Goal: Task Accomplishment & Management: Use online tool/utility

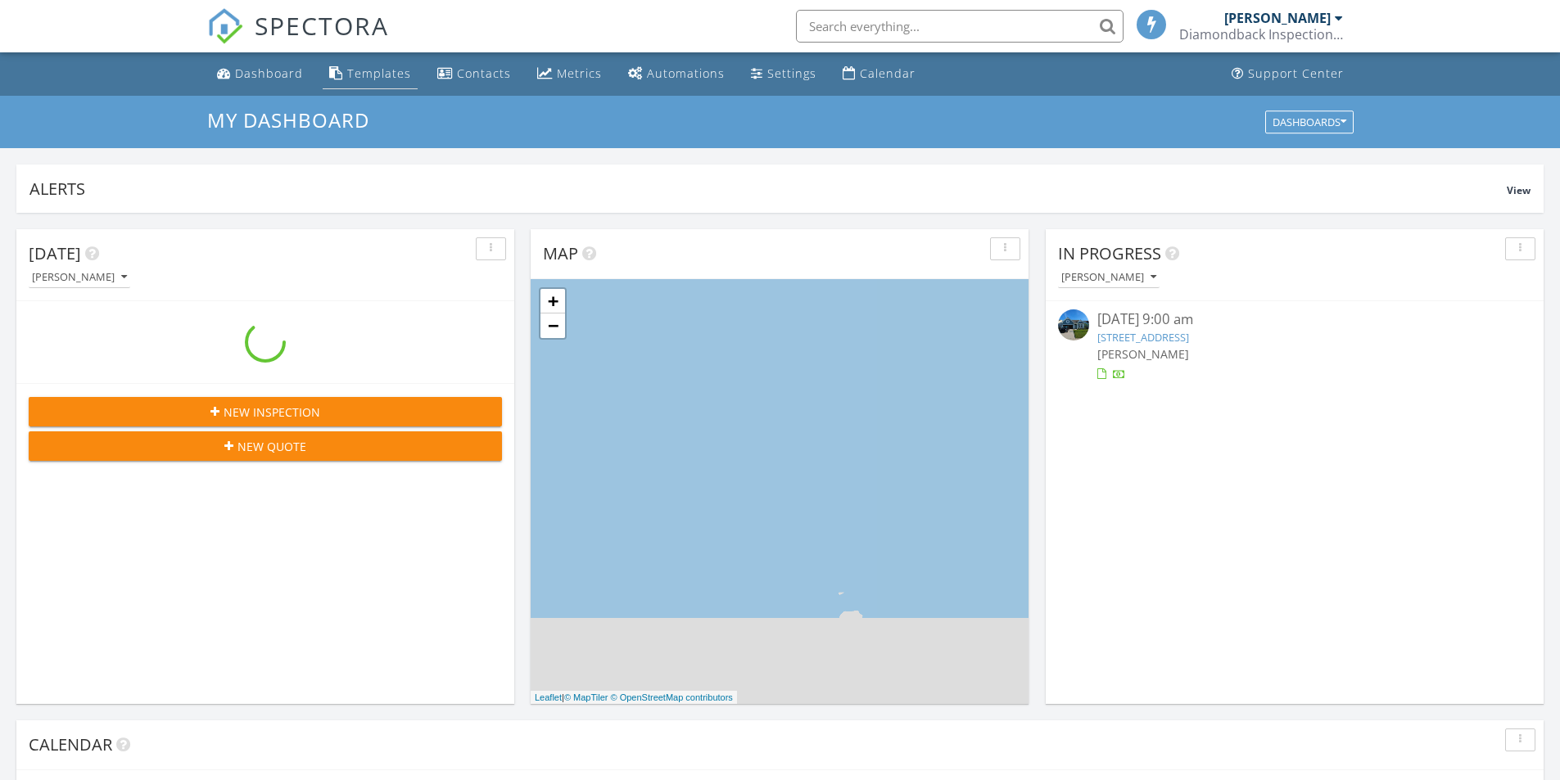
click at [378, 72] on div "Templates" at bounding box center [379, 74] width 64 height 16
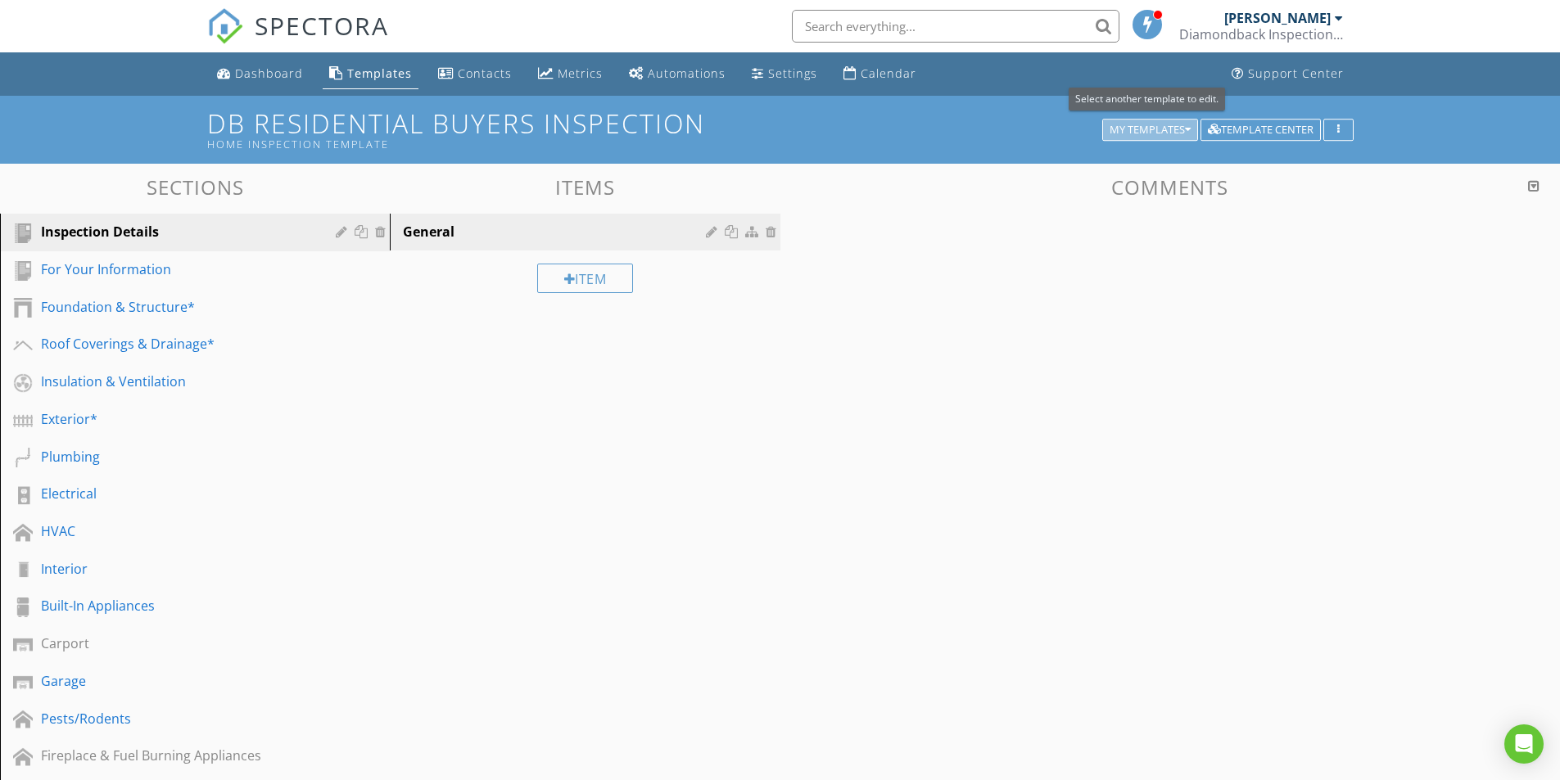
click at [1133, 129] on div "My Templates" at bounding box center [1150, 129] width 81 height 11
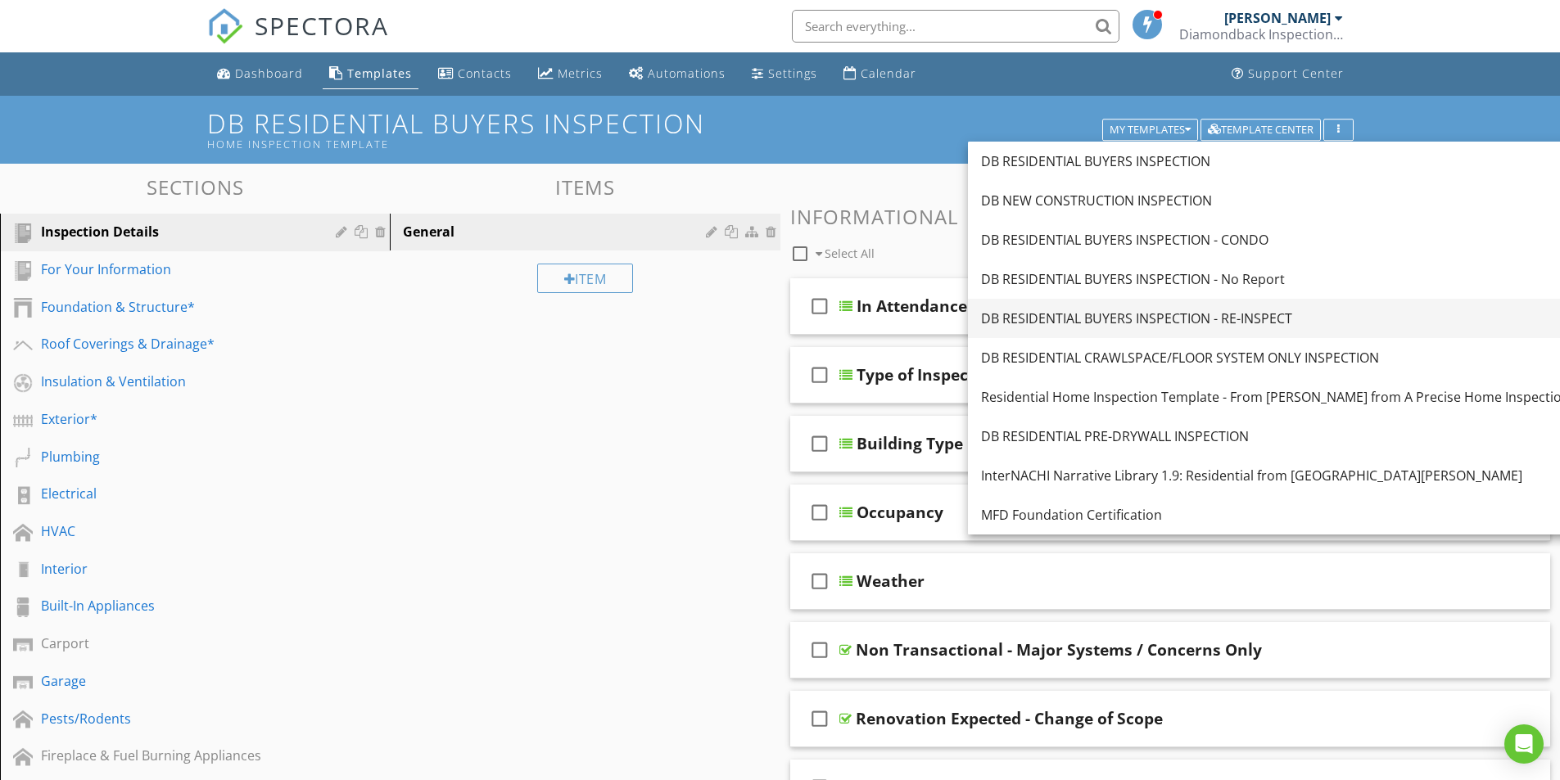
click at [1134, 314] on div "DB RESIDENTIAL BUYERS INSPECTION - RE-INSPECT" at bounding box center [1275, 319] width 589 height 20
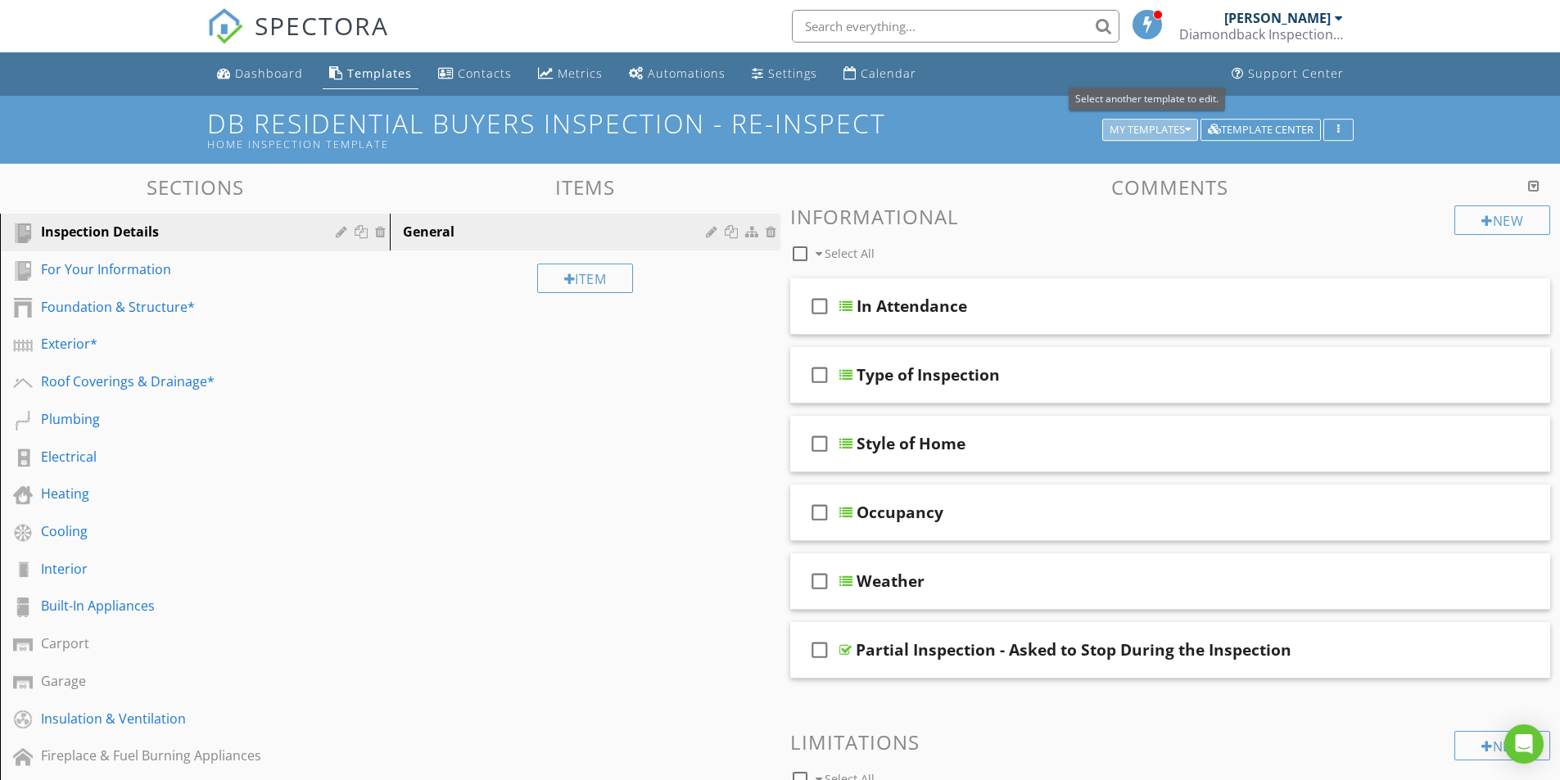
click at [1116, 129] on div "My Templates" at bounding box center [1150, 129] width 81 height 11
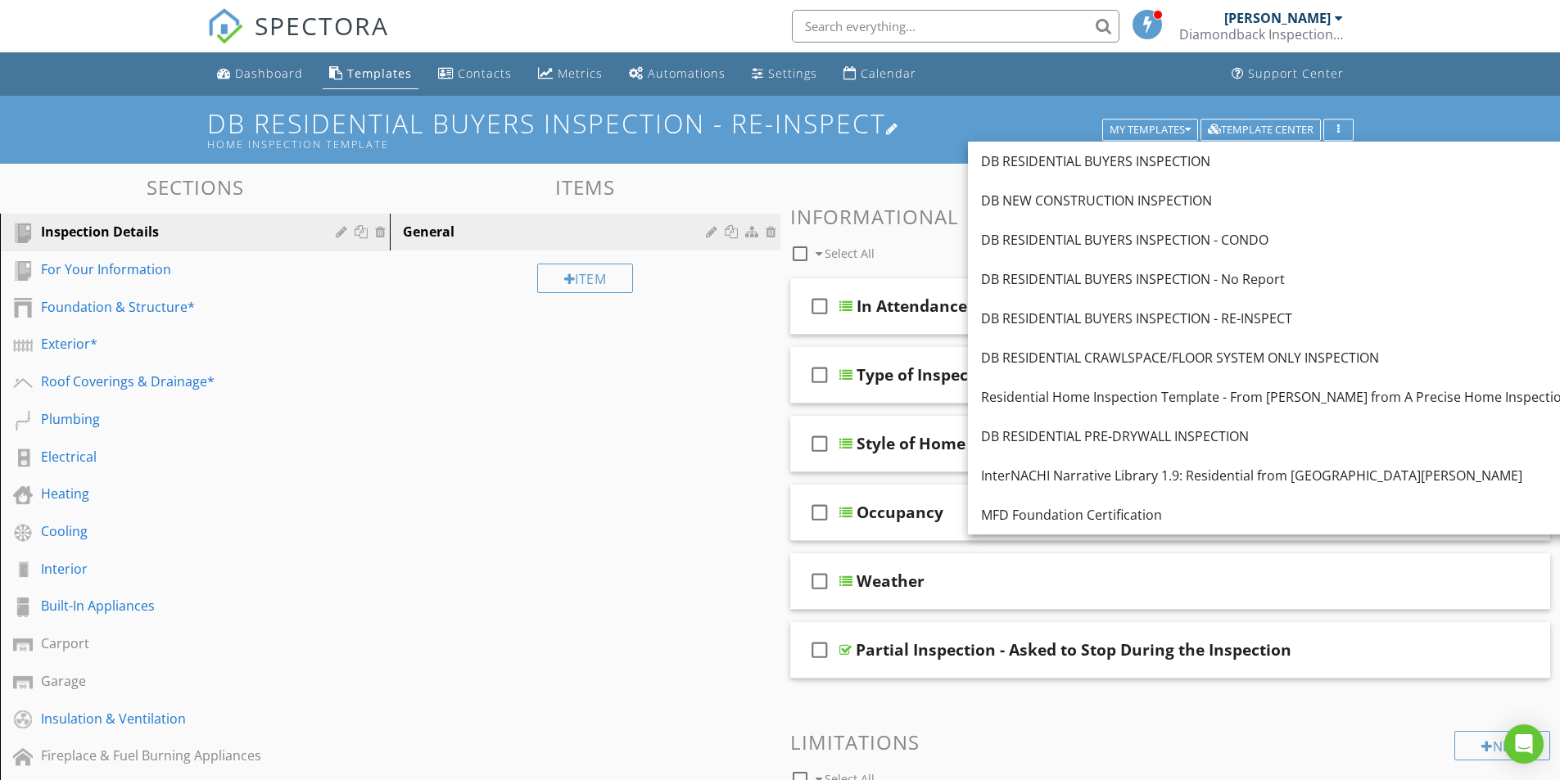
click at [544, 129] on h1 "DB RESIDENTIAL BUYERS INSPECTION - RE-INSPECT Home Inspection Template" at bounding box center [780, 130] width 1146 height 42
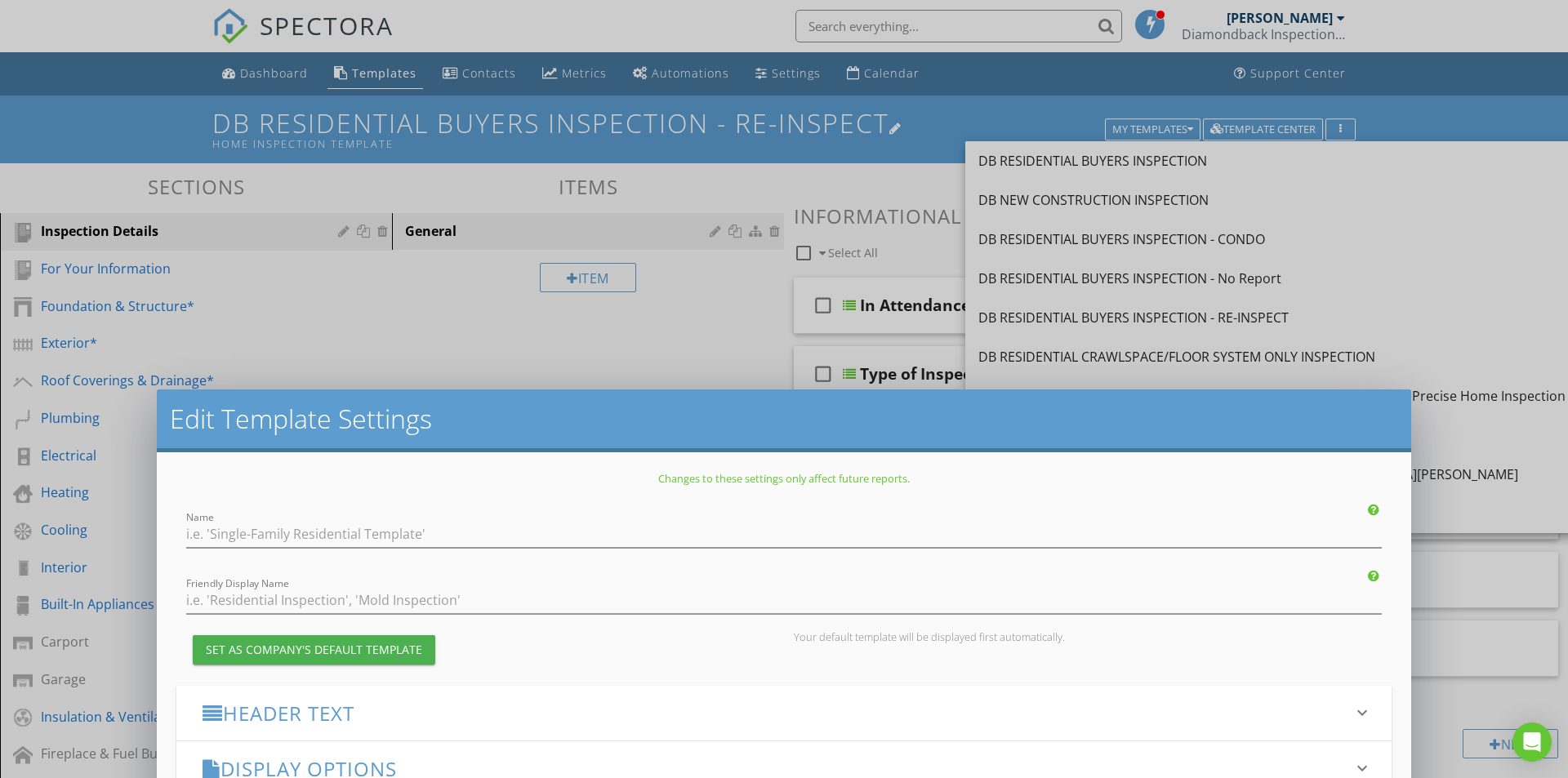
type input "DB RESIDENTIAL BUYERS INSPECTION - RE-INSPECT"
type input "Home Inspection Template"
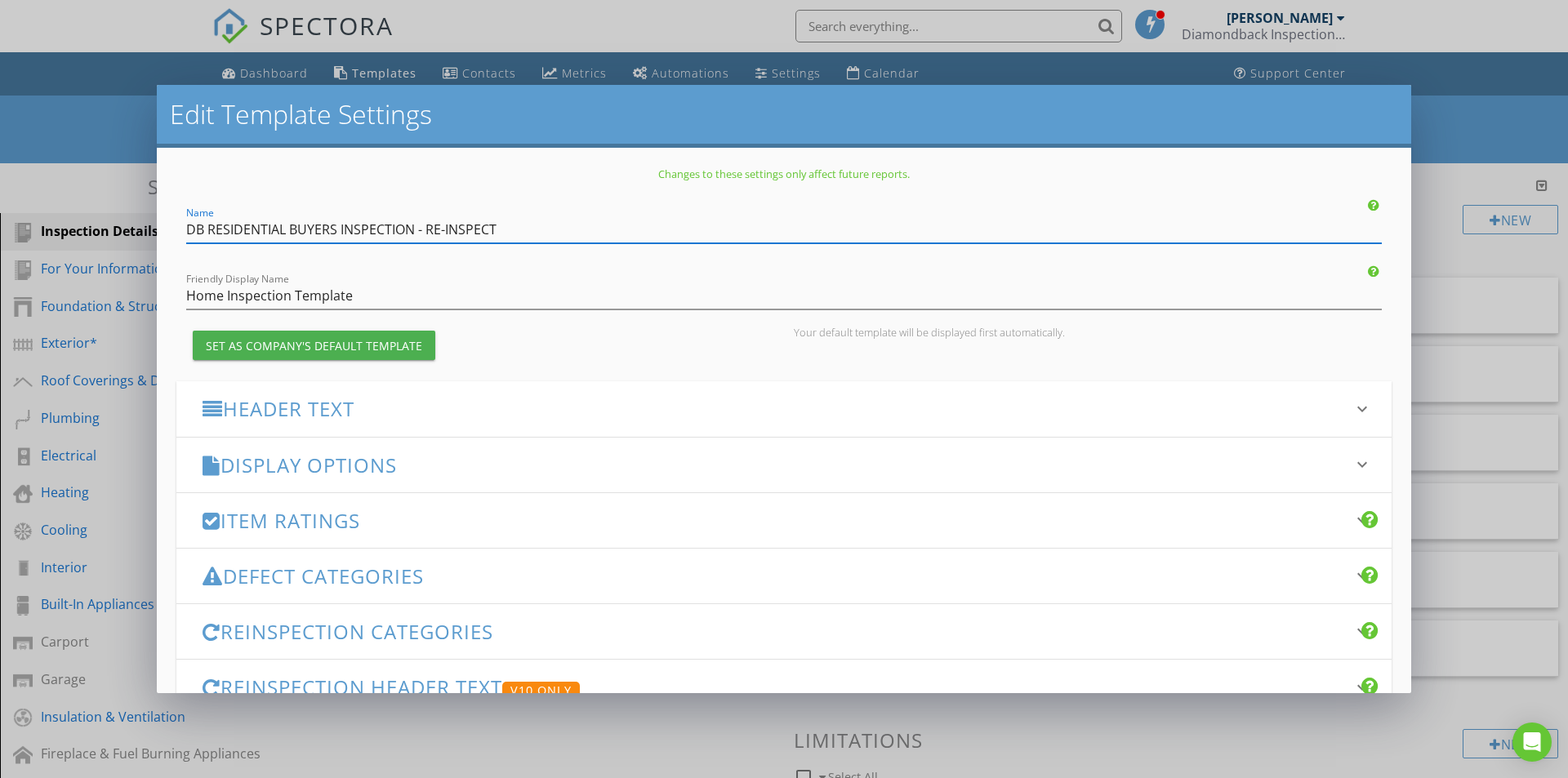
click at [381, 407] on h3 "Header Text" at bounding box center [774, 409] width 1143 height 22
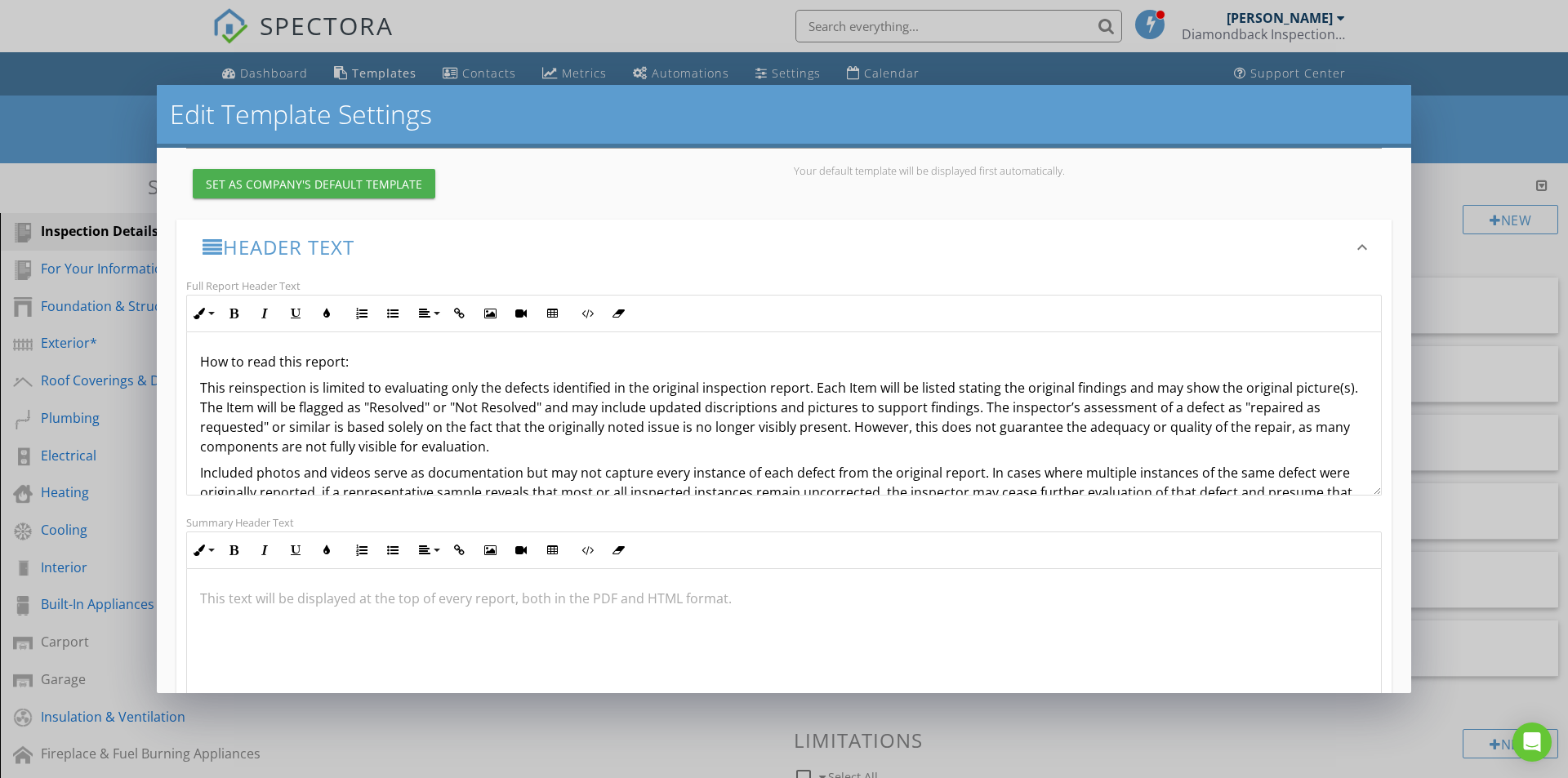
scroll to position [164, 0]
click at [198, 355] on div "How to read this report: This reinspection is limited to evaluating only the de…" at bounding box center [784, 485] width 1194 height 307
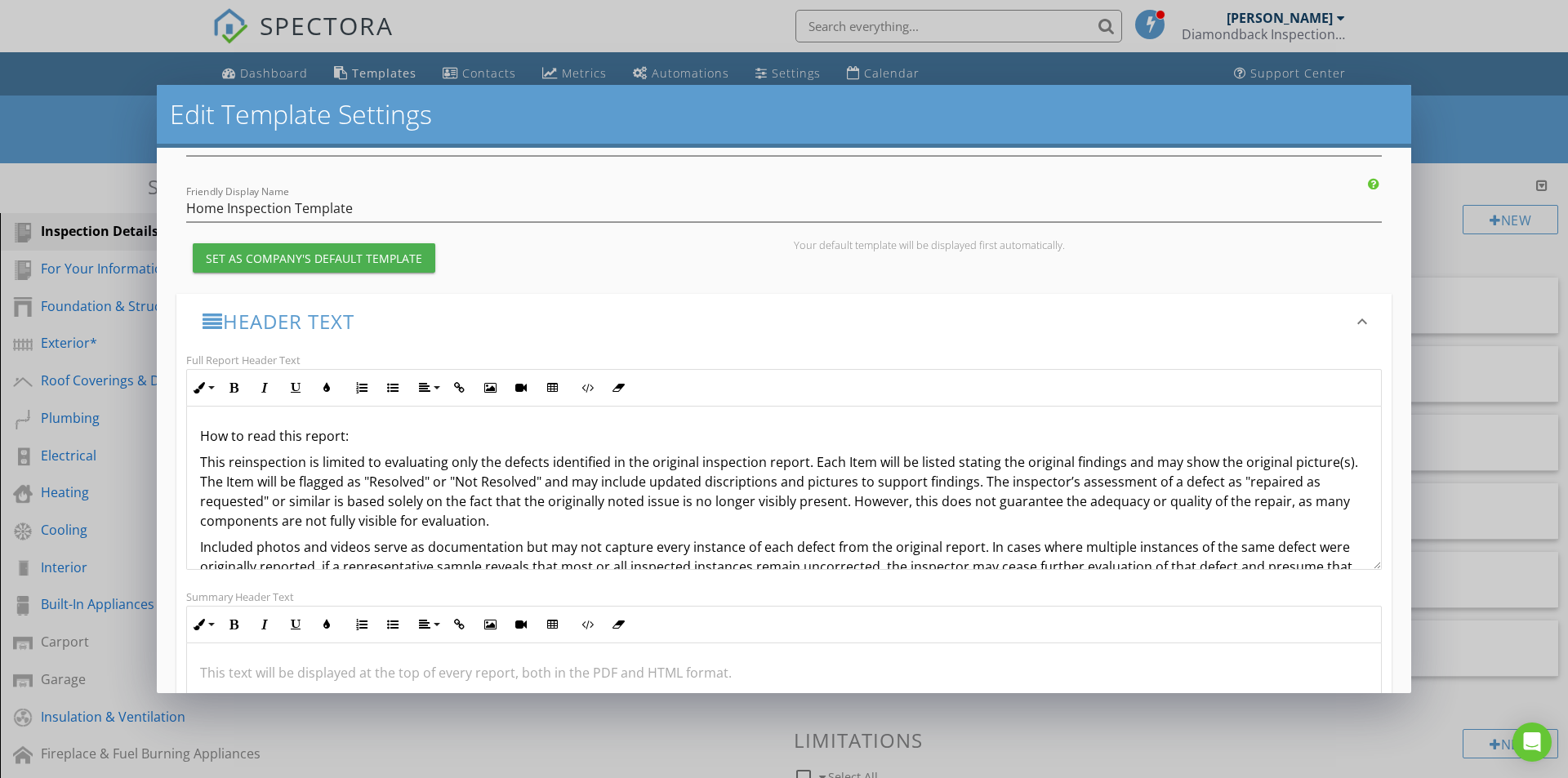
scroll to position [0, 0]
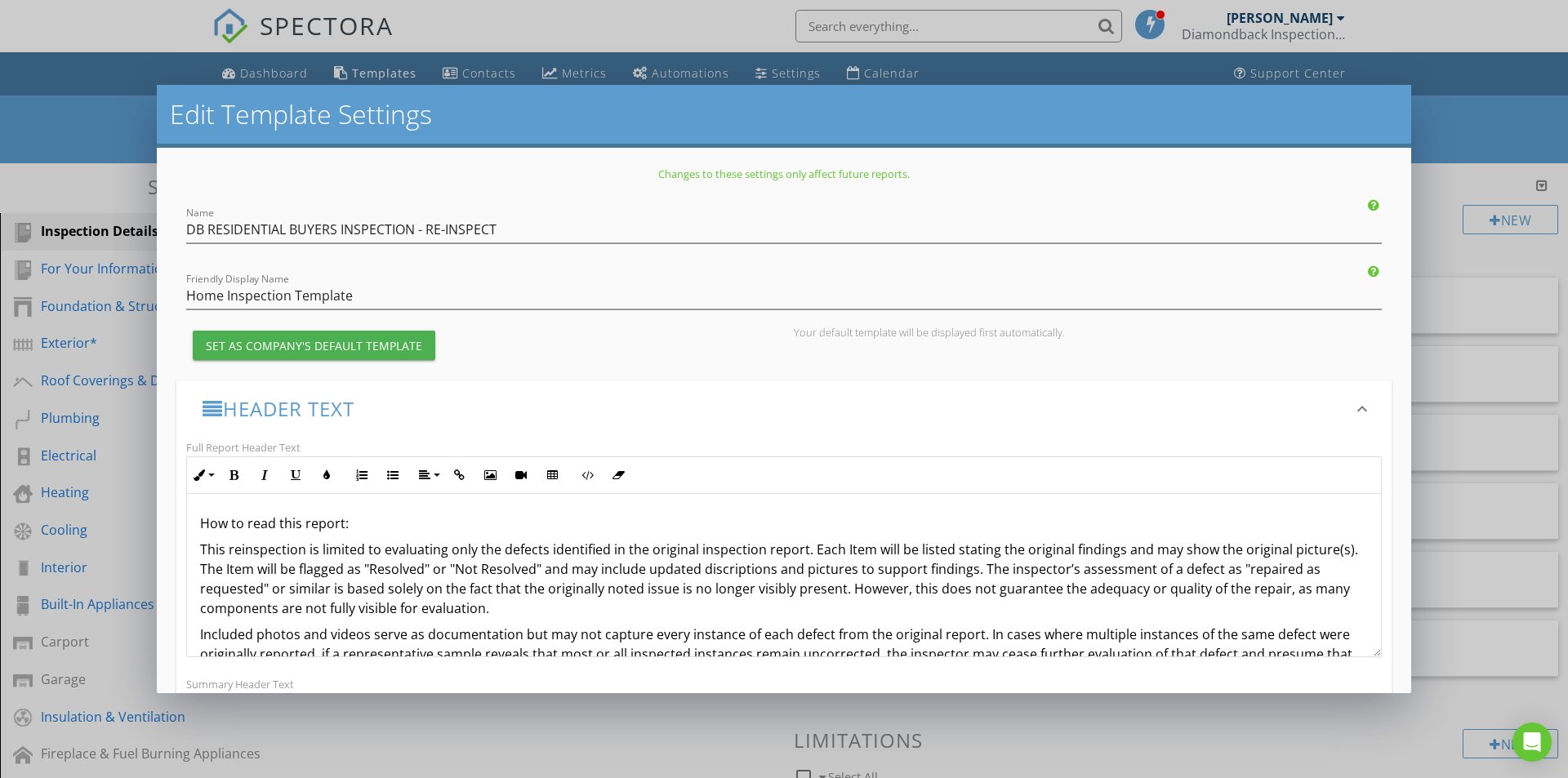
click at [128, 121] on div "Edit Template Settings Changes to these settings only affect future reports. Na…" at bounding box center [784, 389] width 1568 height 778
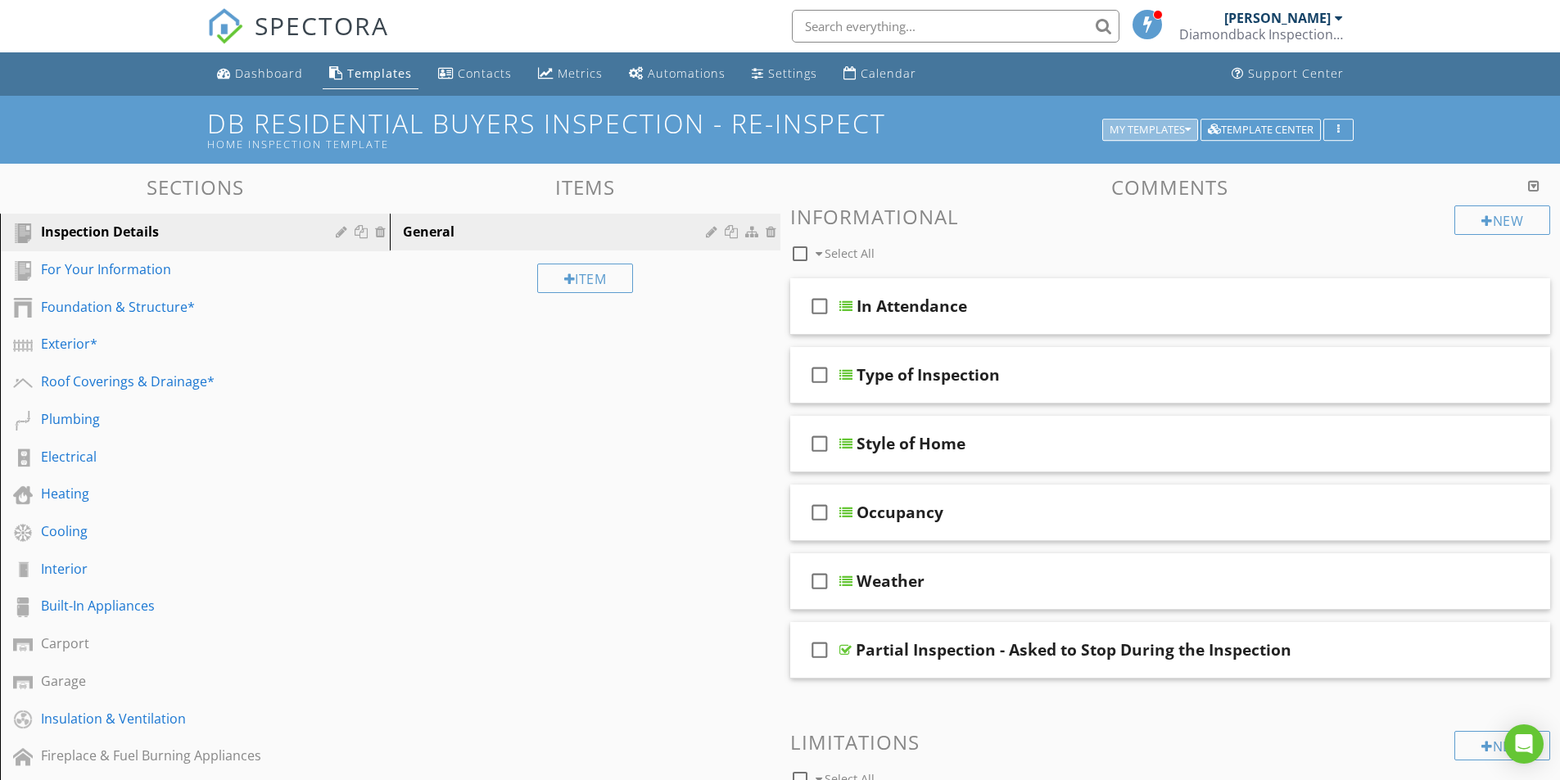
drag, startPoint x: 1124, startPoint y: 124, endPoint x: 1116, endPoint y: 135, distance: 13.4
click at [1125, 124] on div "My Templates" at bounding box center [1150, 129] width 81 height 11
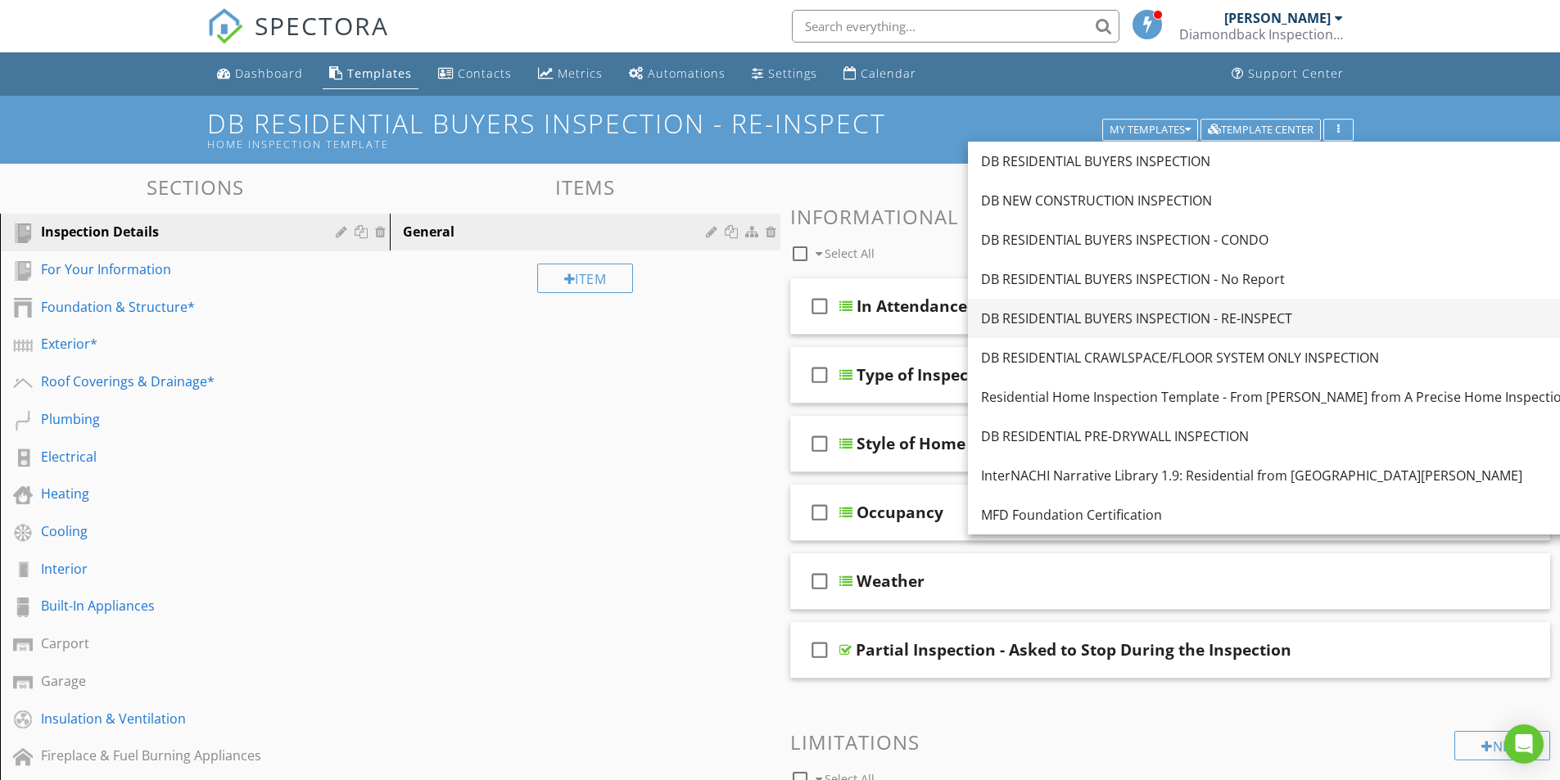
click at [1182, 314] on div "DB RESIDENTIAL BUYERS INSPECTION - RE-INSPECT" at bounding box center [1275, 319] width 589 height 20
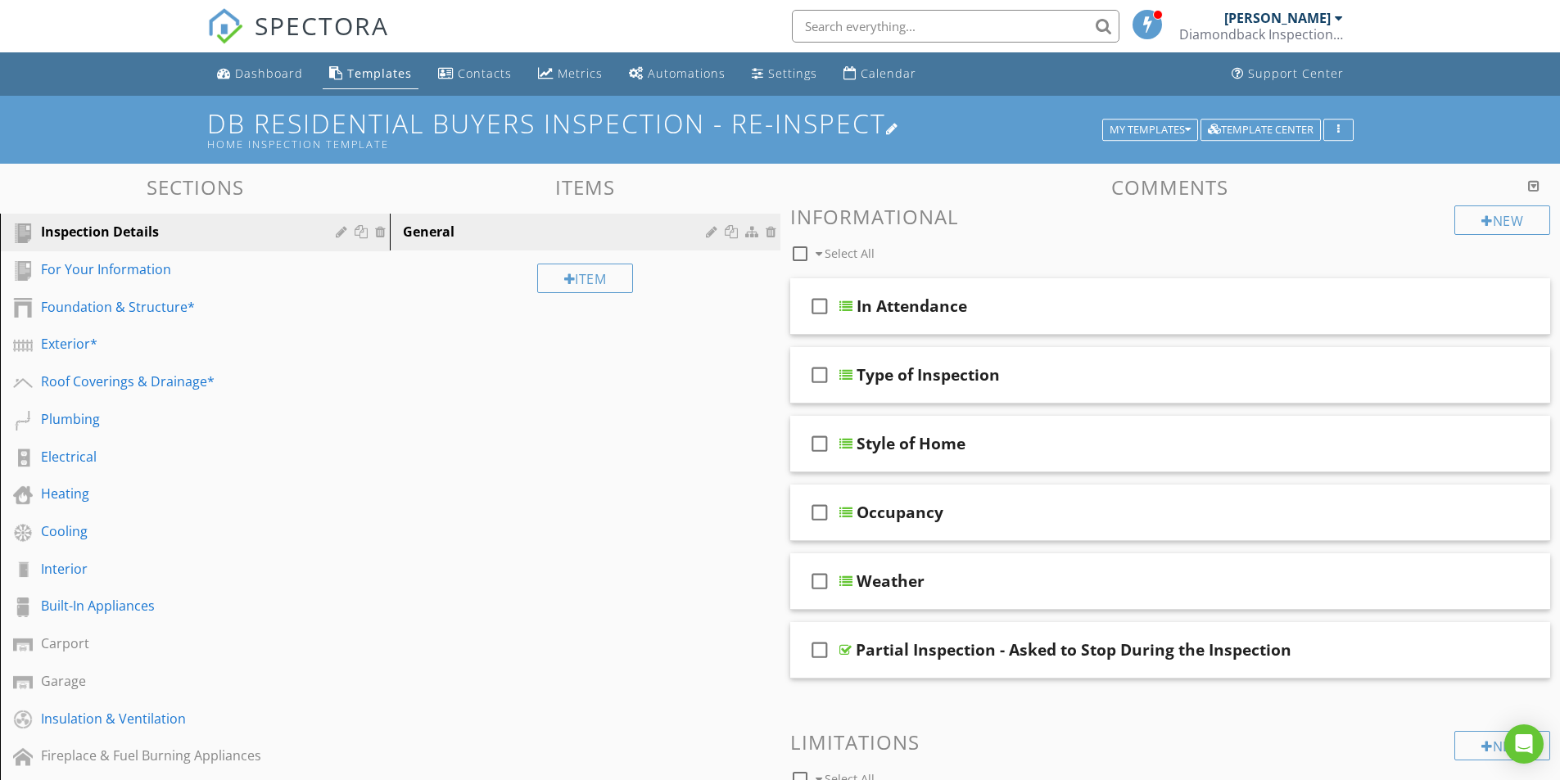
click at [483, 136] on h1 "DB RESIDENTIAL BUYERS INSPECTION - RE-INSPECT Home Inspection Template" at bounding box center [780, 130] width 1146 height 42
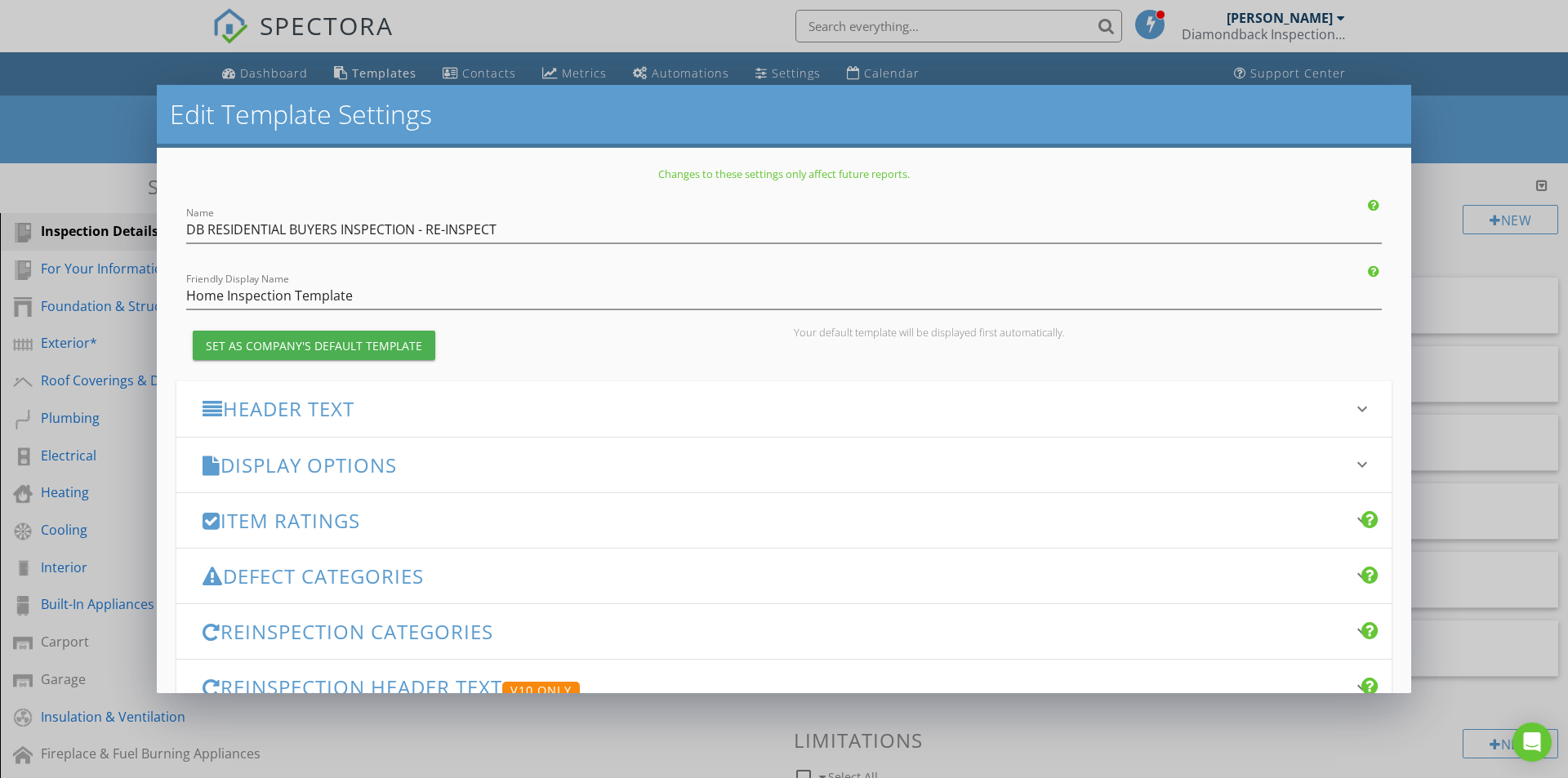
click at [423, 407] on h3 "Header Text" at bounding box center [774, 409] width 1143 height 22
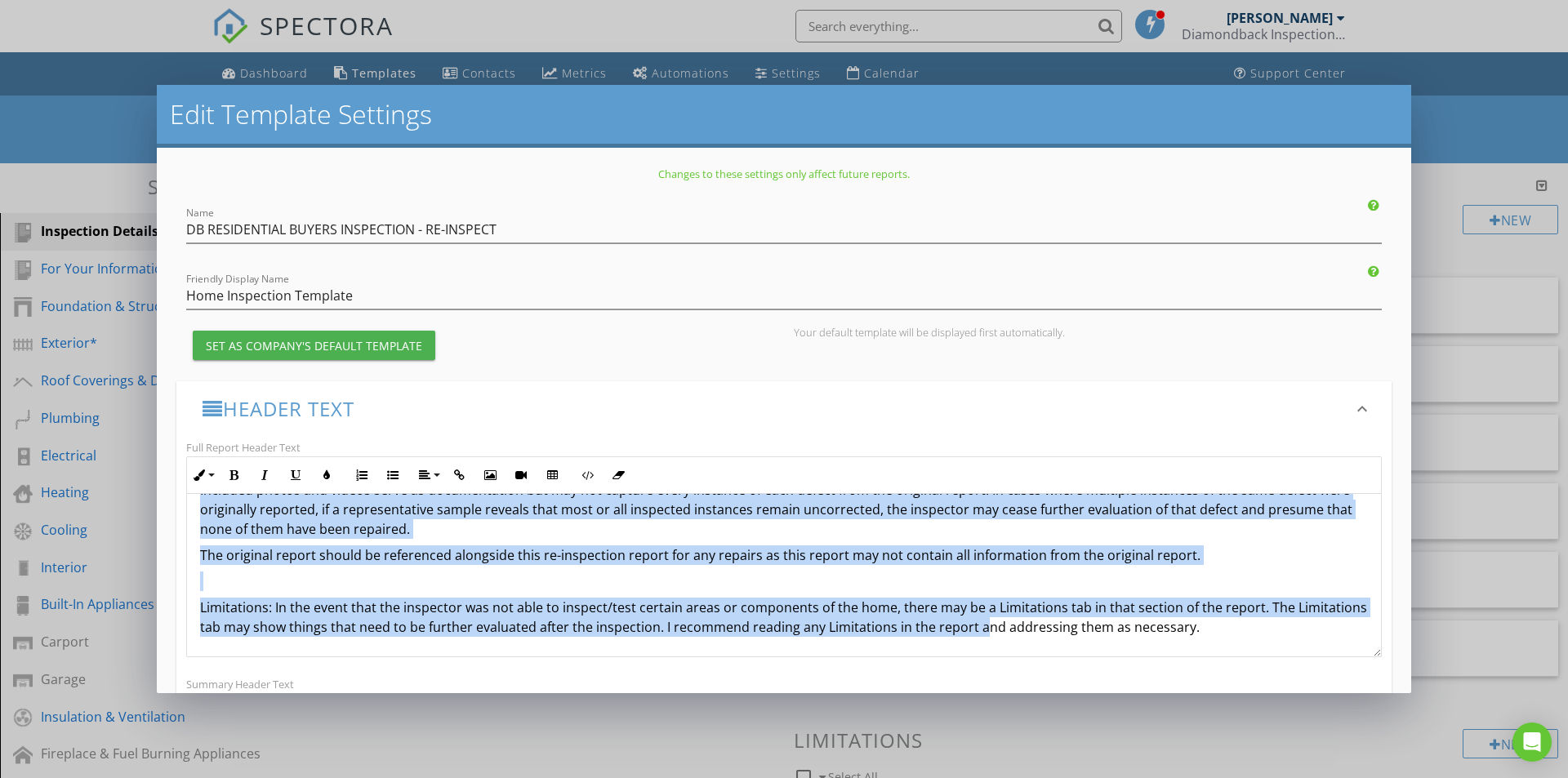
scroll to position [10, 0]
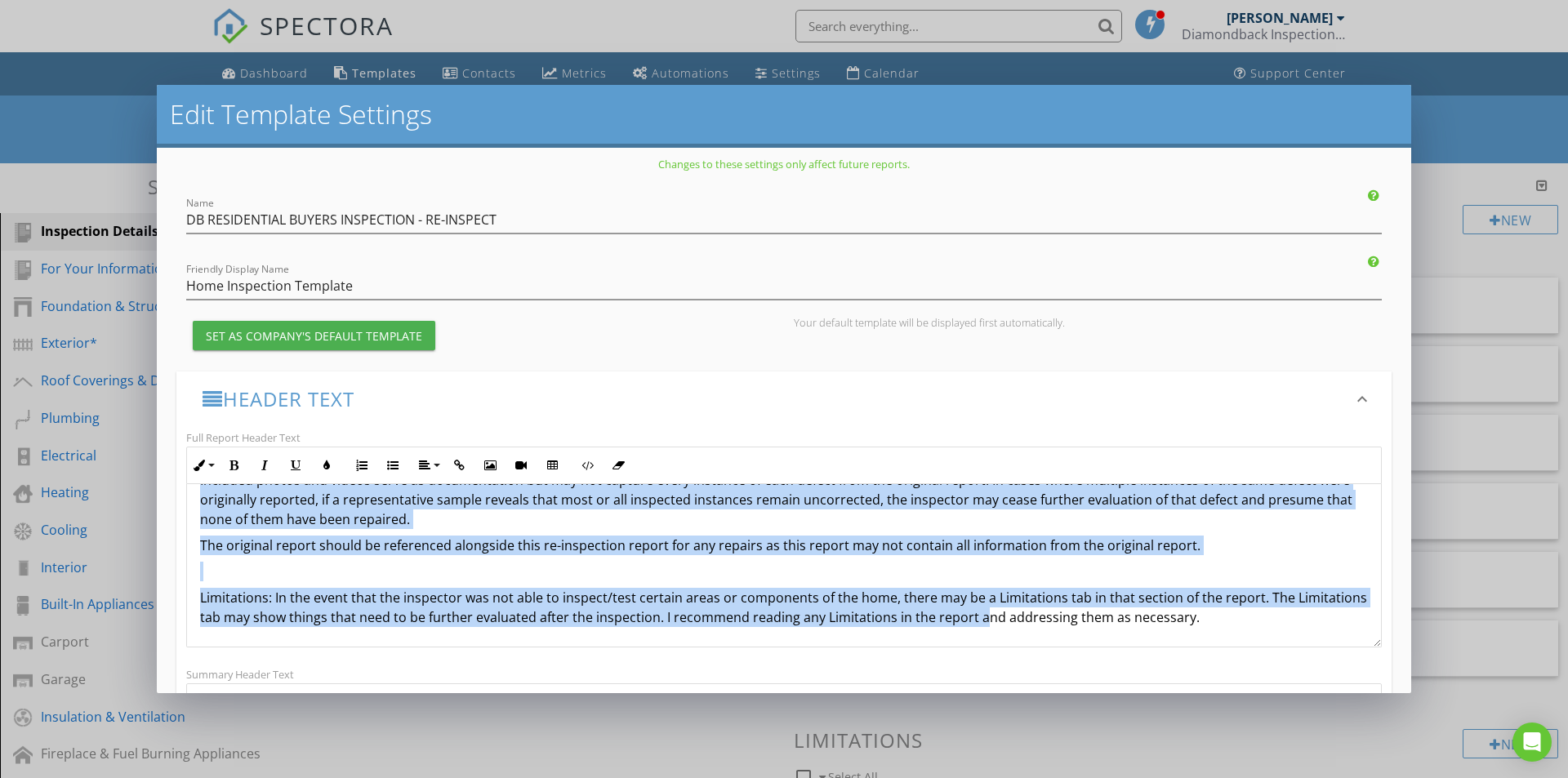
drag, startPoint x: 200, startPoint y: 513, endPoint x: 1347, endPoint y: 646, distance: 1154.7
click at [1345, 654] on div "Full Report Header Text Inline Style XLarge Large Normal Small Light Small/Ligh…" at bounding box center [784, 655] width 1216 height 458
copy div "How to read this report: This reinspection is limited to evaluating only the de…"
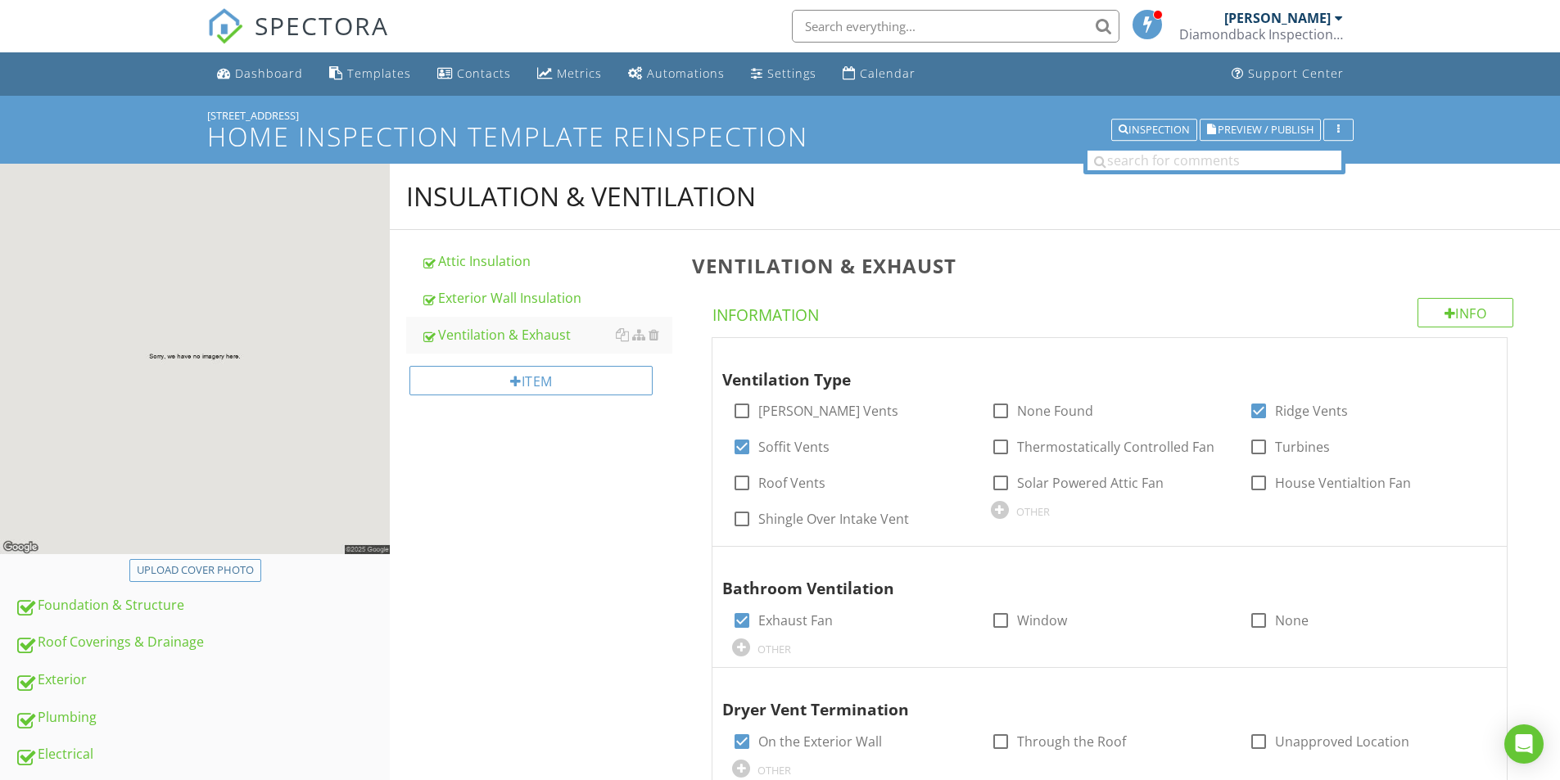
click at [242, 571] on div "Upload cover photo" at bounding box center [195, 571] width 117 height 16
type input "C:\fakepath\[DATE] 08.56.15.jpg"
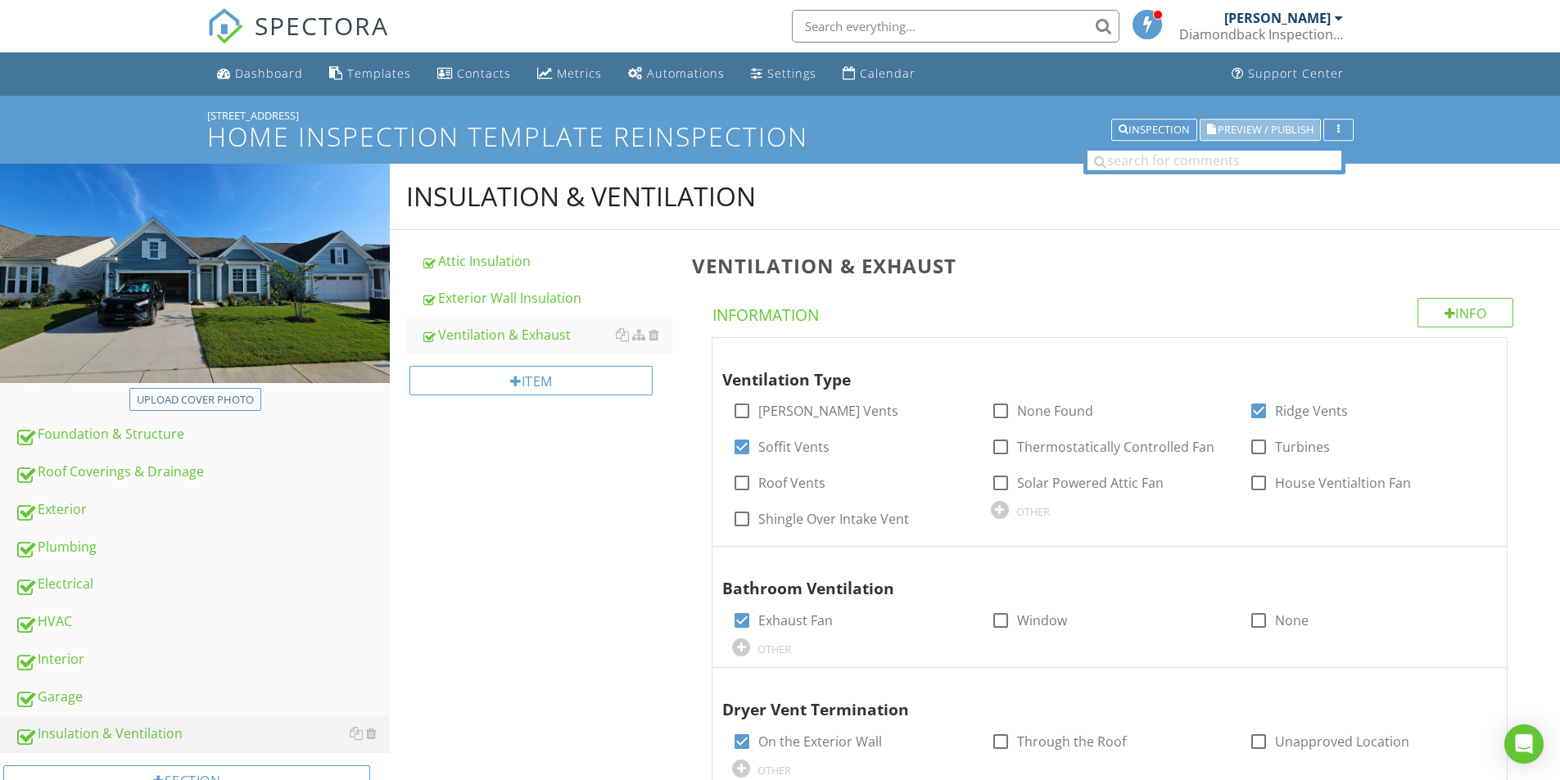
click at [1265, 128] on span "Preview / Publish" at bounding box center [1266, 129] width 96 height 11
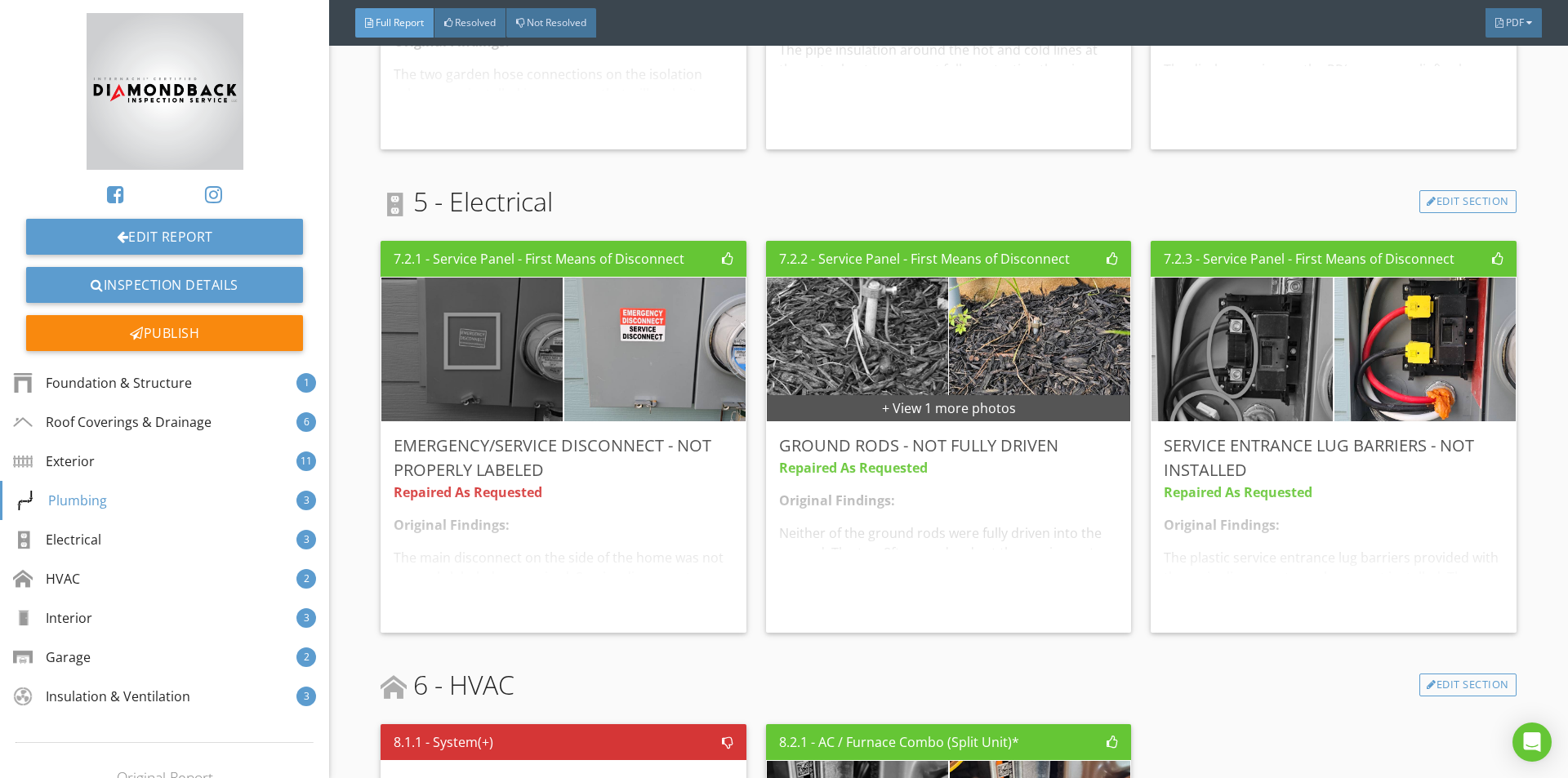
scroll to position [4165, 0]
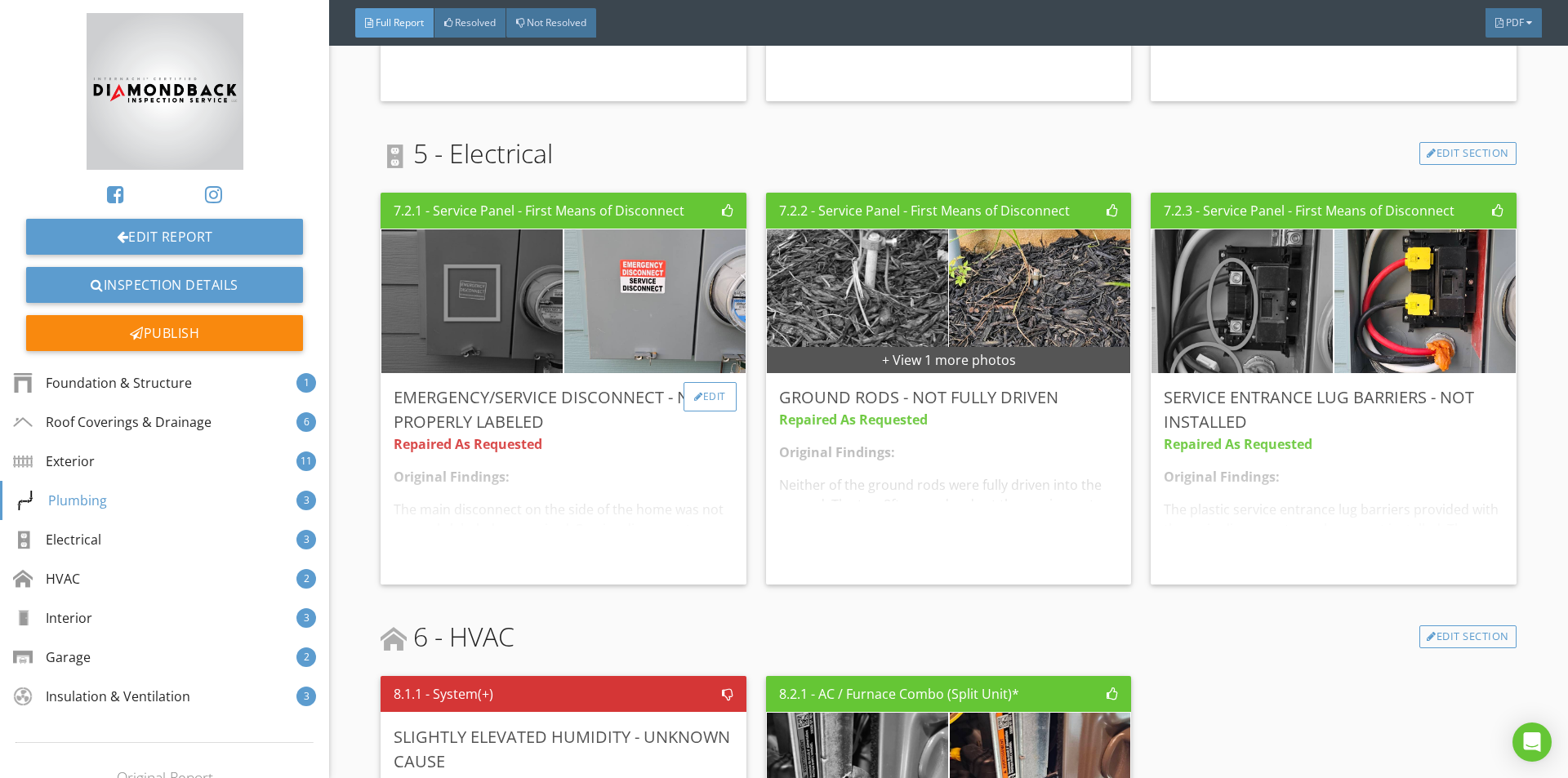
click at [701, 404] on div "Edit" at bounding box center [709, 396] width 53 height 29
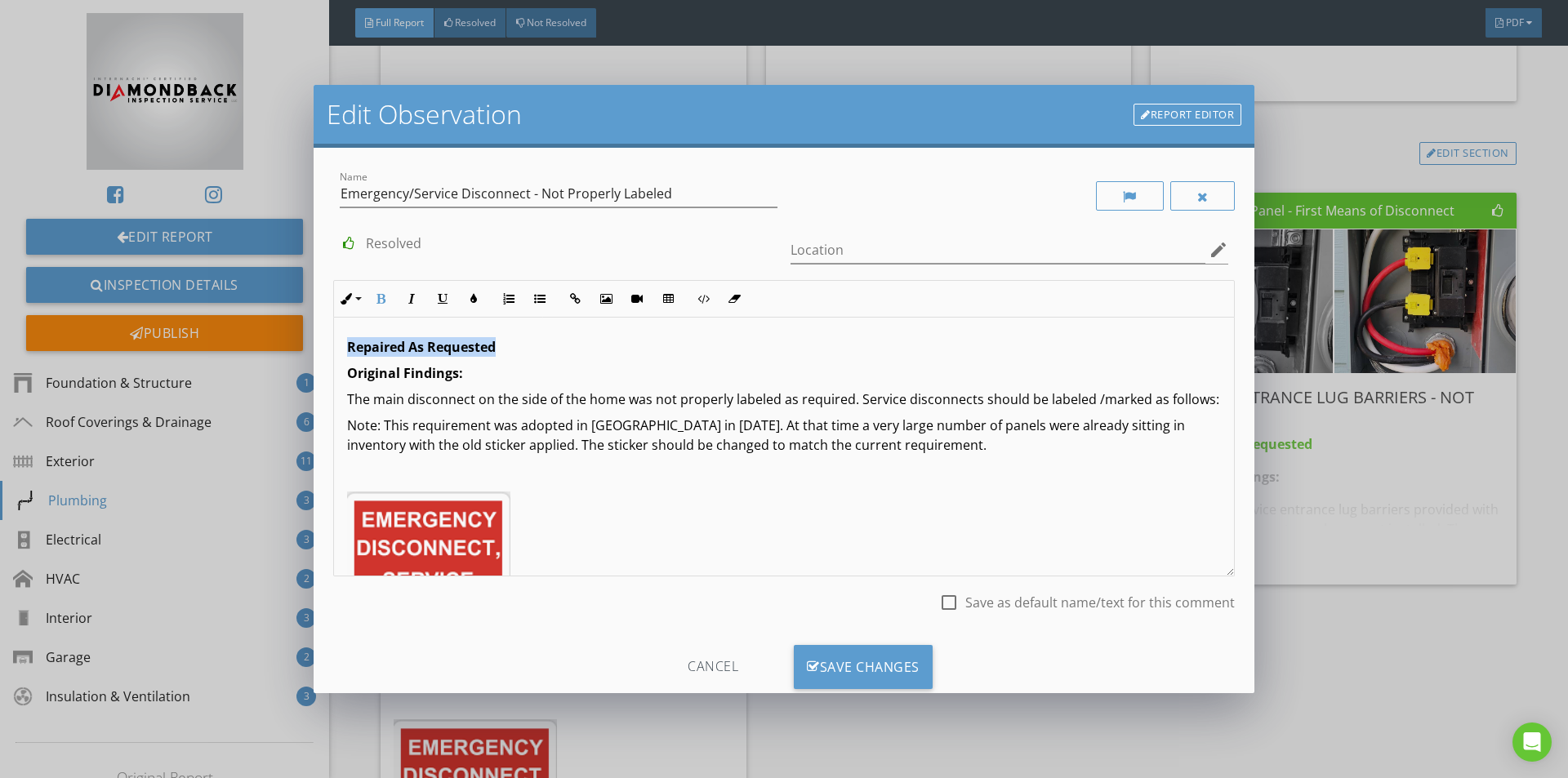
drag, startPoint x: 540, startPoint y: 343, endPoint x: 333, endPoint y: 355, distance: 207.3
click at [334, 355] on div "Repaired As Requested Original Findings: The main disconnect on the side of the…" at bounding box center [784, 680] width 900 height 725
click at [476, 293] on icon "button" at bounding box center [473, 298] width 11 height 11
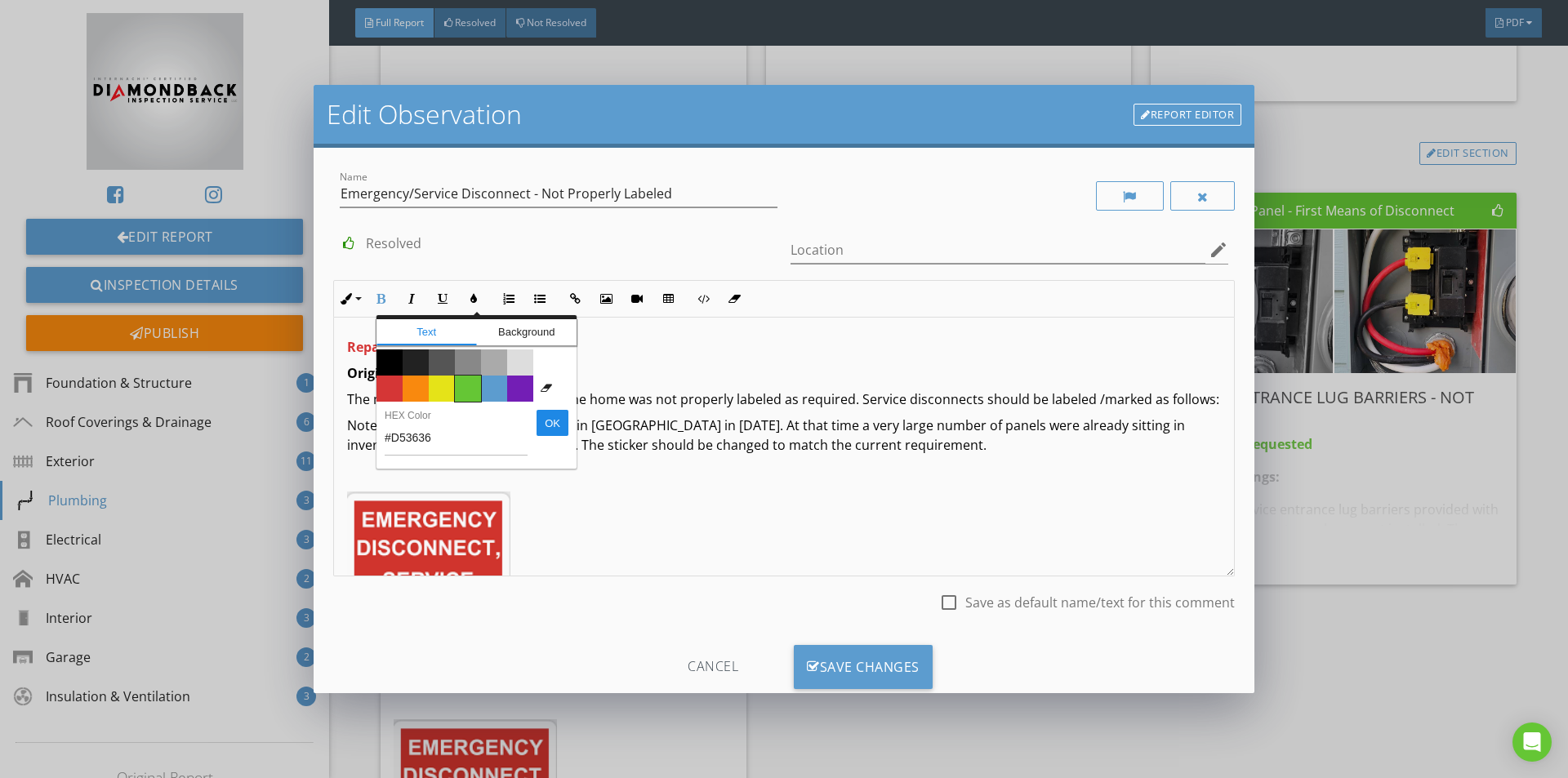
click at [461, 386] on span "Color #65c635" at bounding box center [468, 389] width 26 height 26
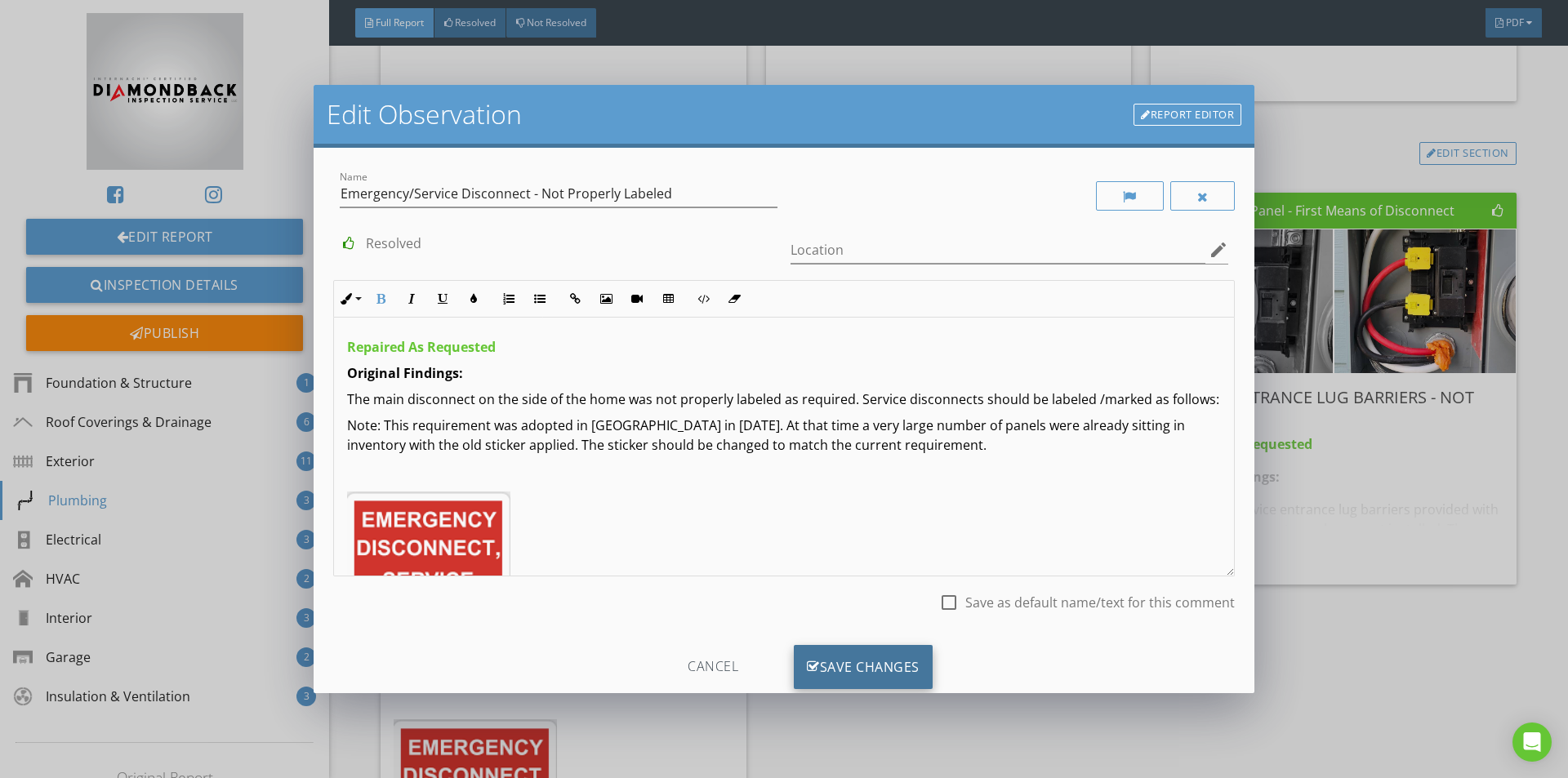
click at [883, 664] on div "Save Changes" at bounding box center [863, 667] width 139 height 44
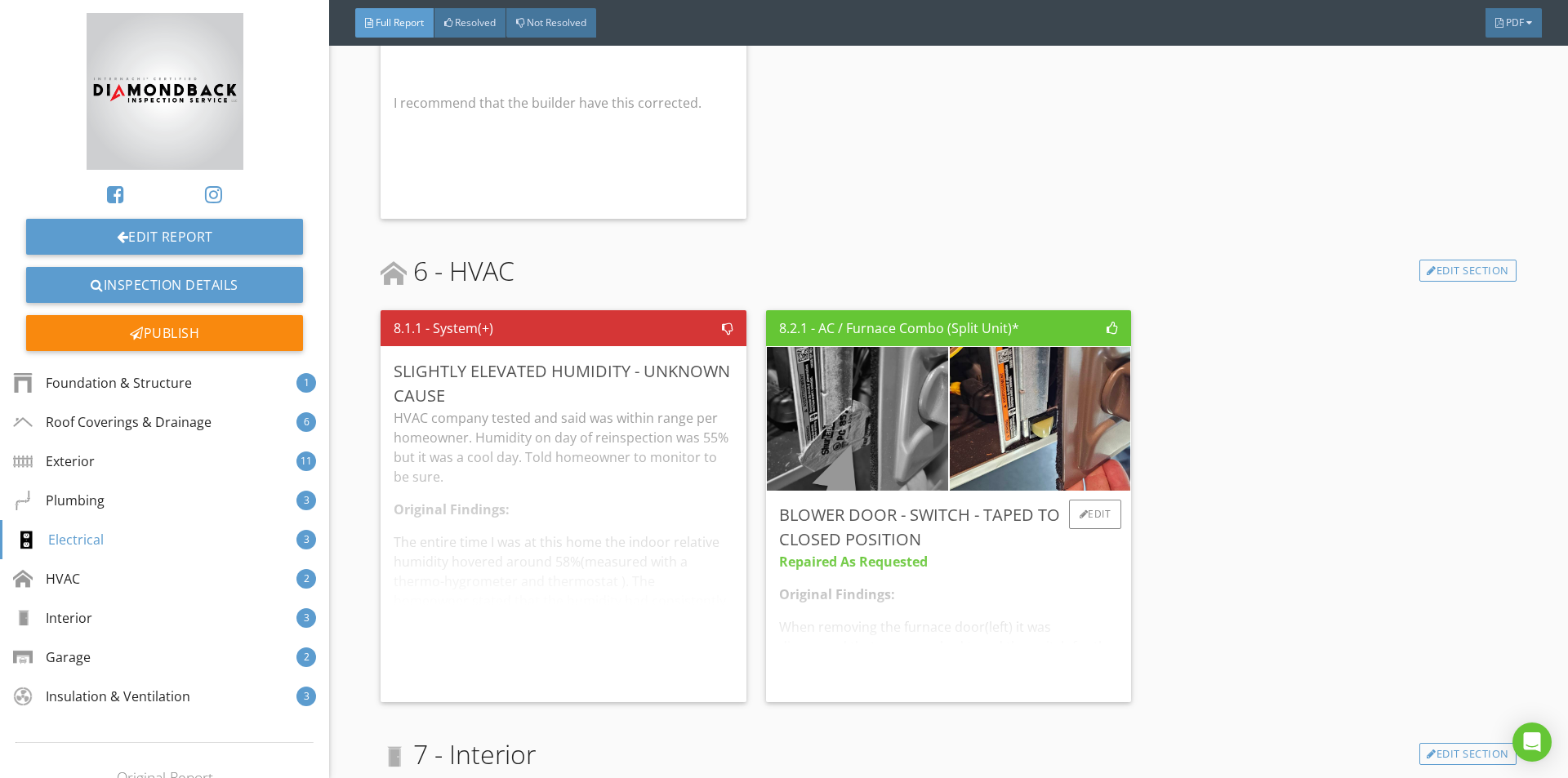
scroll to position [5555, 0]
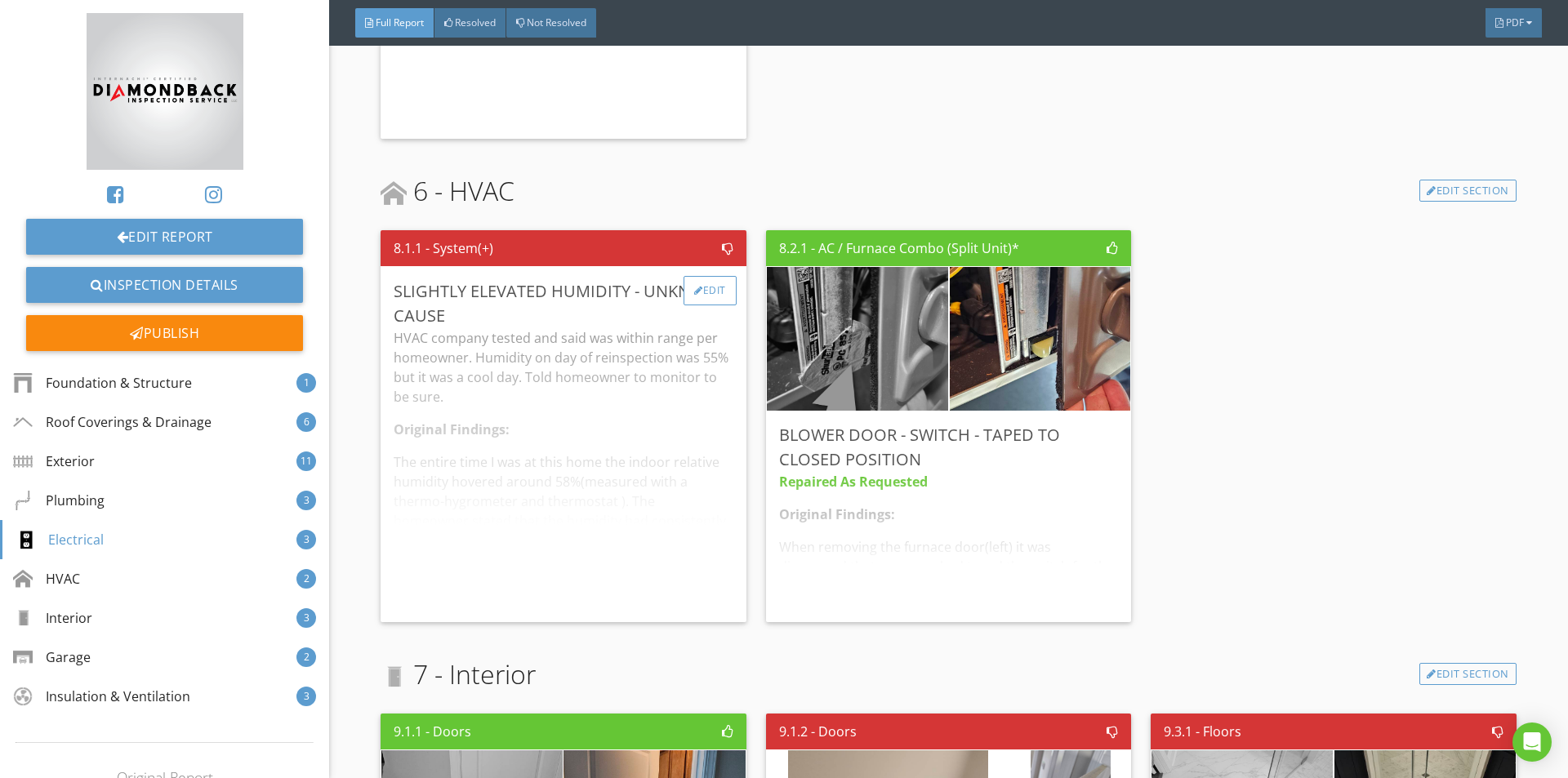
click at [697, 276] on div "Edit" at bounding box center [709, 290] width 53 height 29
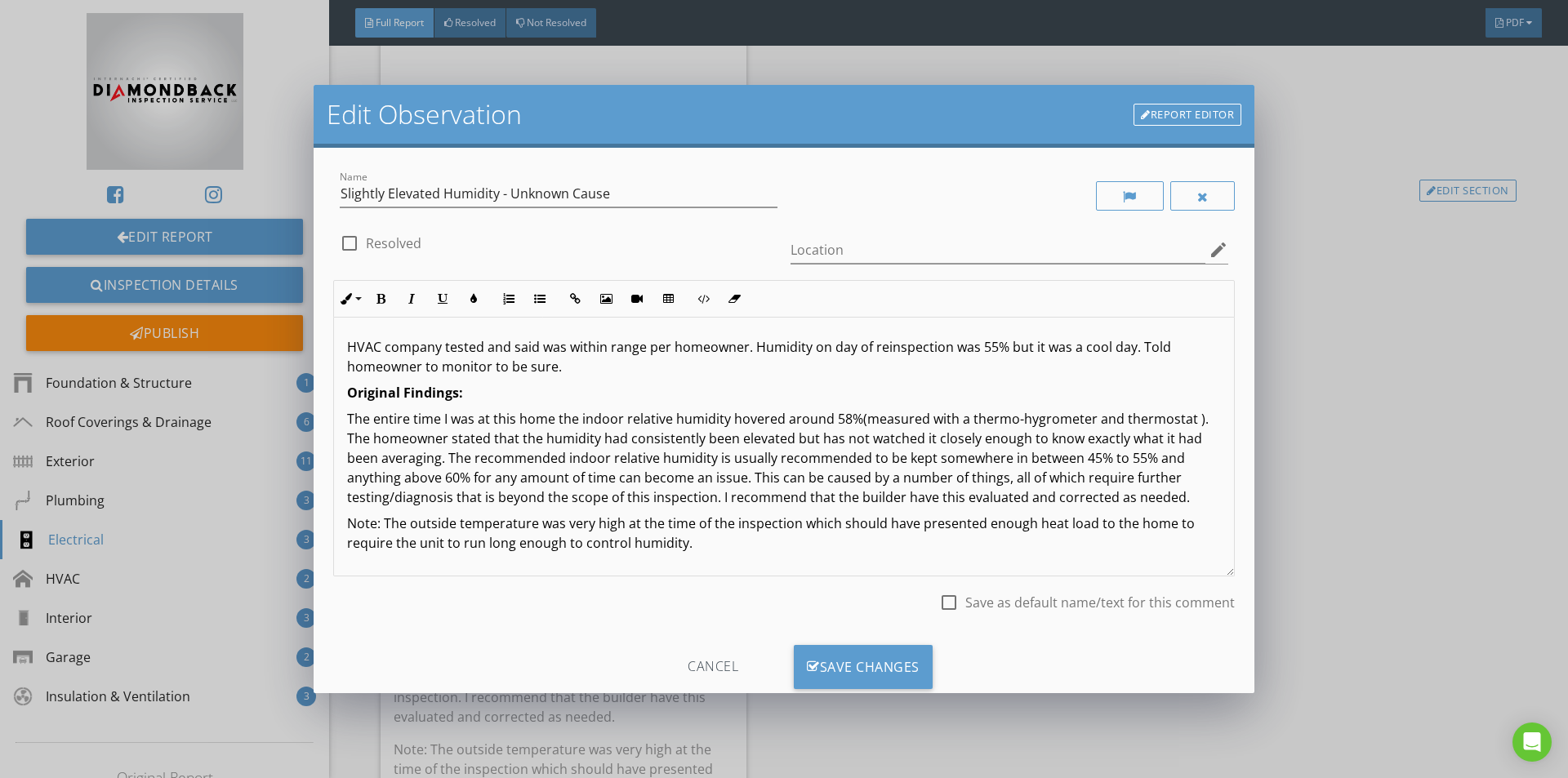
click at [349, 245] on div at bounding box center [350, 243] width 28 height 28
checkbox input "true"
click at [879, 671] on div "Save Changes" at bounding box center [863, 667] width 139 height 44
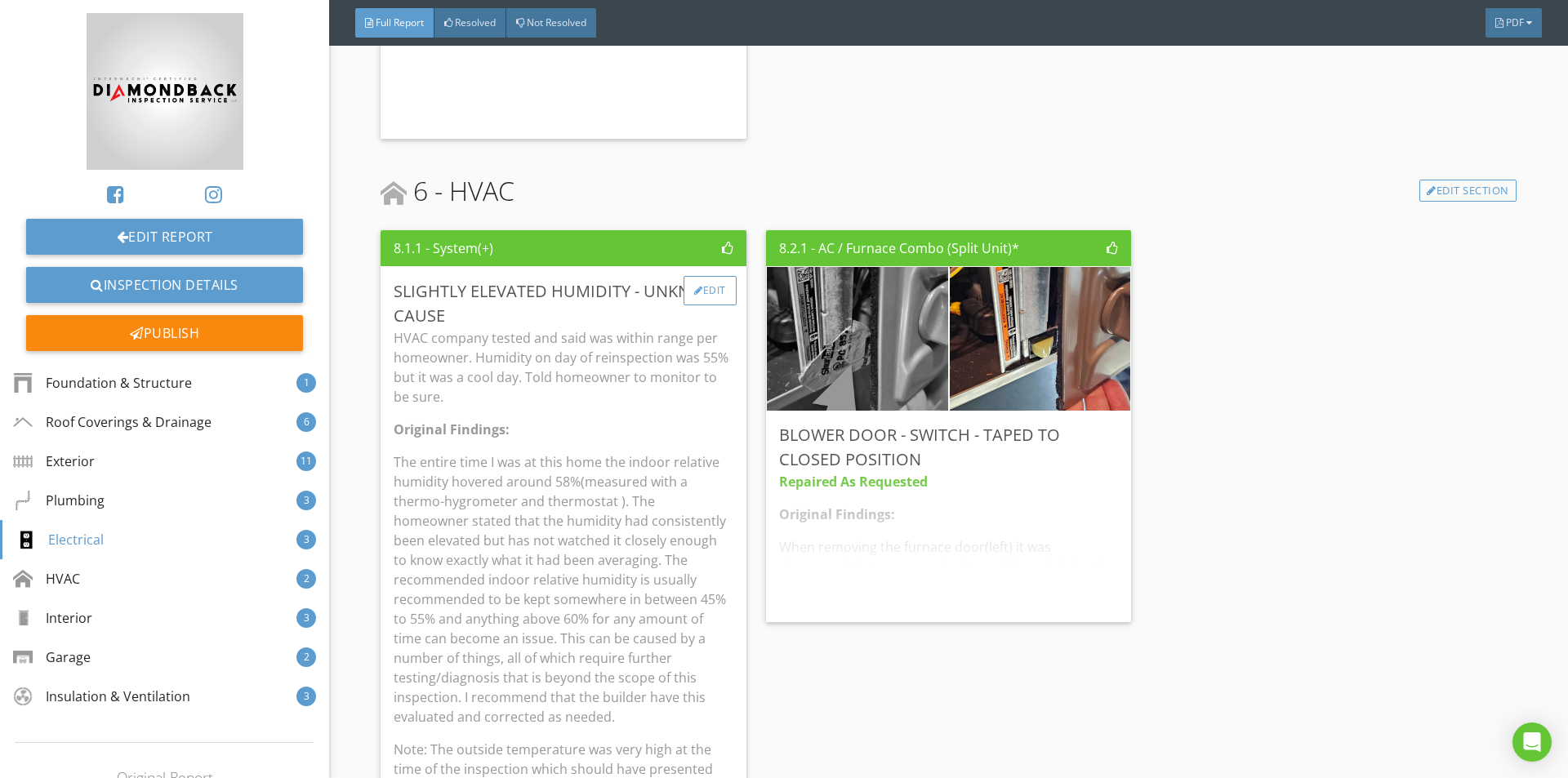
click at [699, 276] on div "Edit" at bounding box center [709, 290] width 53 height 29
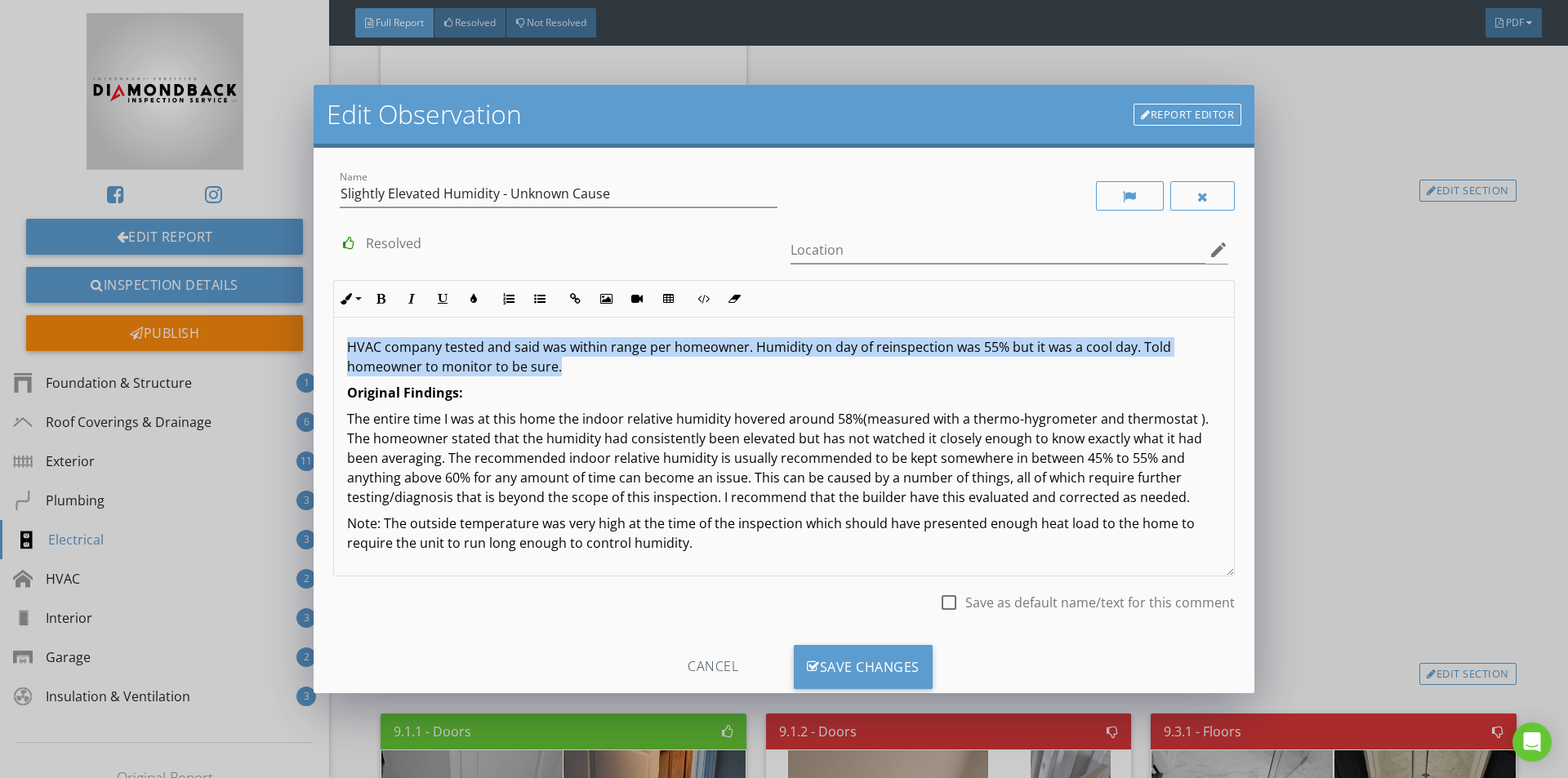
drag, startPoint x: 586, startPoint y: 372, endPoint x: 327, endPoint y: 345, distance: 260.4
click at [327, 345] on div "Name Slightly Elevated Humidity - Unknown Cause Resolved Location edit Inline S…" at bounding box center [783, 420] width 941 height 545
click at [386, 300] on icon "button" at bounding box center [380, 298] width 11 height 11
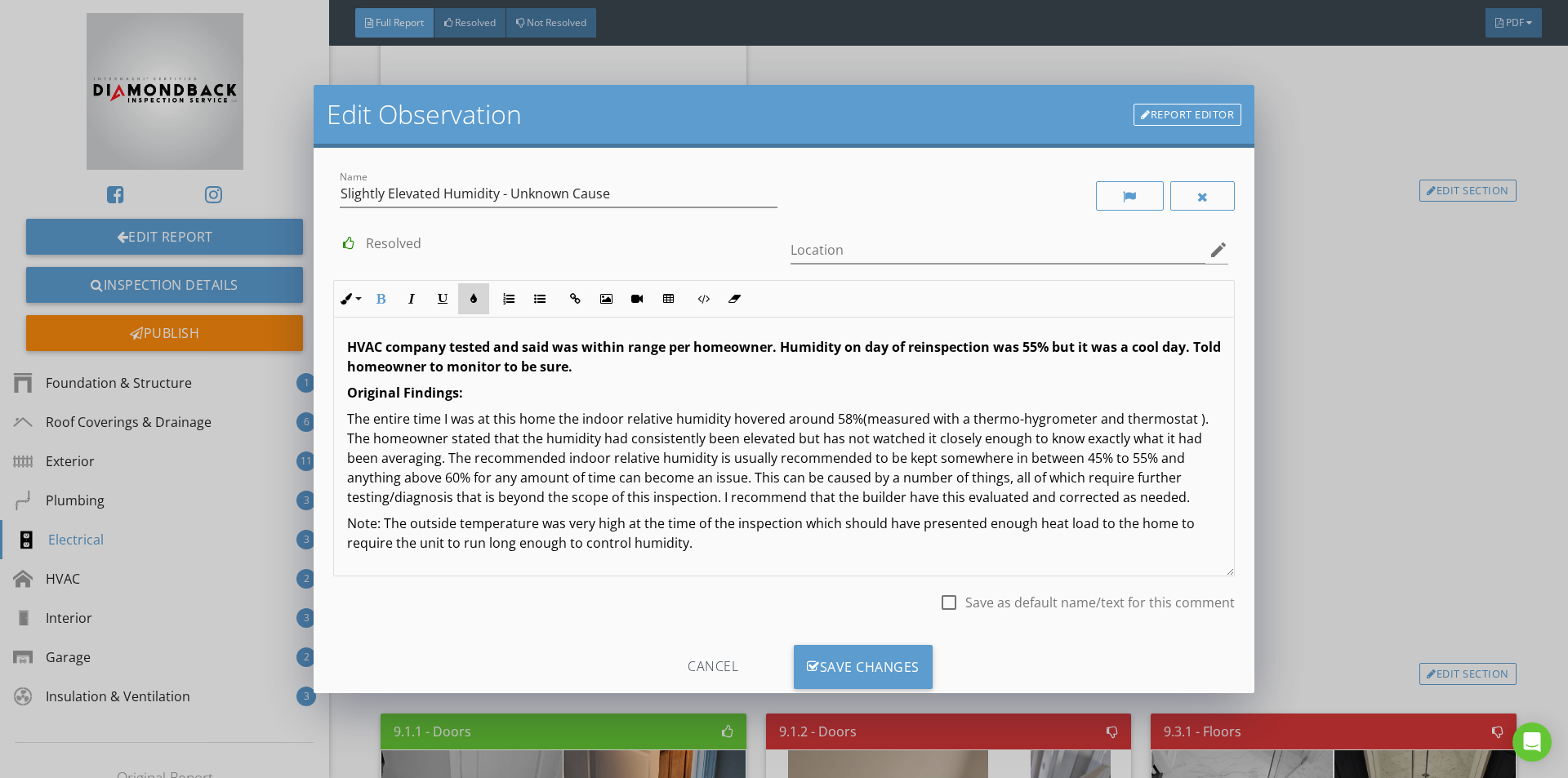
click at [471, 298] on icon "button" at bounding box center [473, 298] width 11 height 11
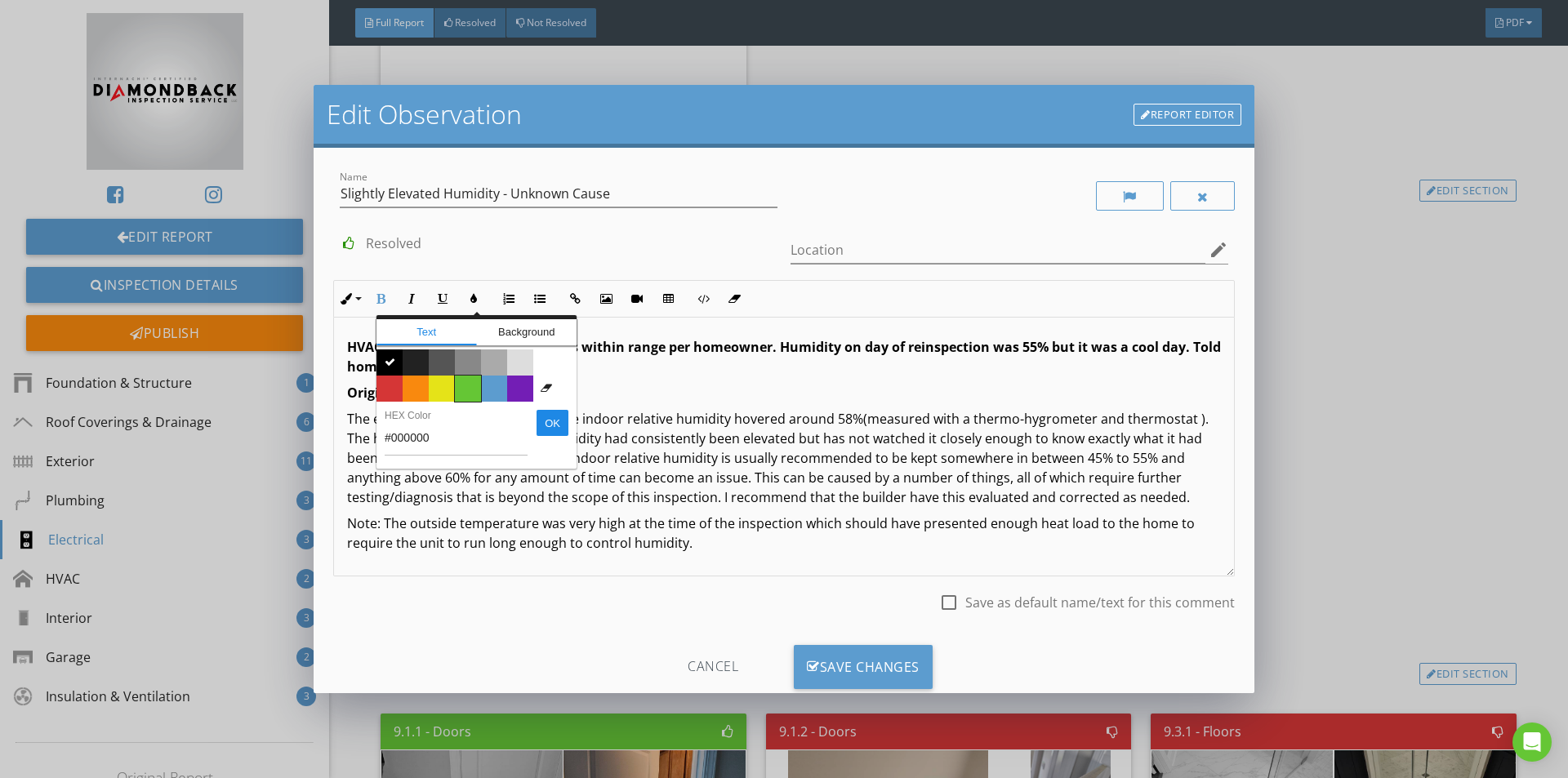
click at [467, 391] on span "Color #65c635" at bounding box center [468, 389] width 26 height 26
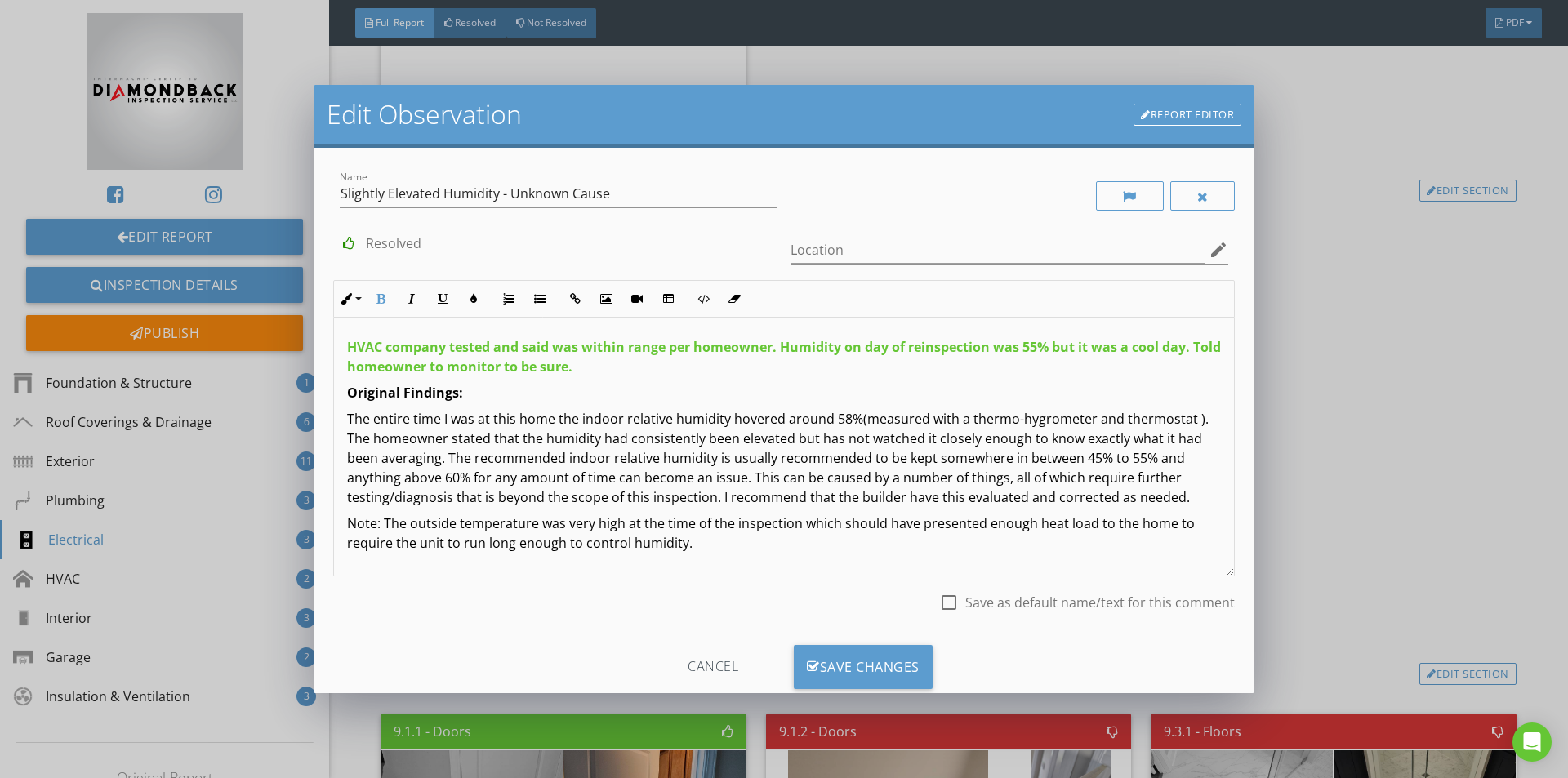
click at [590, 379] on div "HVAC company tested and said was within range per homeowner. Humidity on day of…" at bounding box center [784, 448] width 900 height 259
drag, startPoint x: 612, startPoint y: 372, endPoint x: 349, endPoint y: 374, distance: 263.0
click at [349, 374] on p "HVAC company tested and said was within range per homeowner. Humidity on day of…" at bounding box center [784, 356] width 874 height 39
click at [480, 291] on button "Colors" at bounding box center [473, 298] width 31 height 31
type input "#65C635"
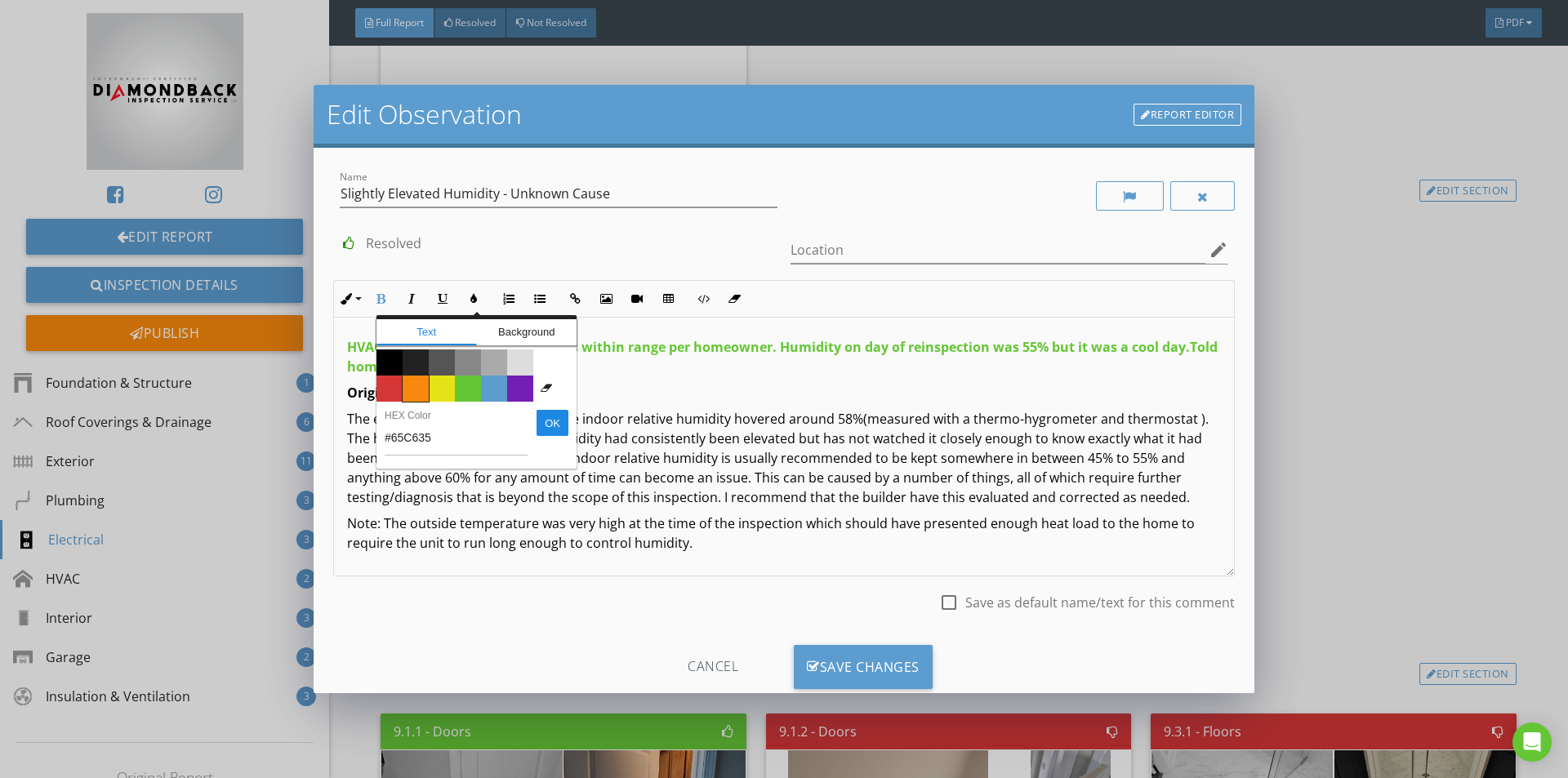
click at [417, 395] on span "Color #f9890e" at bounding box center [416, 389] width 26 height 26
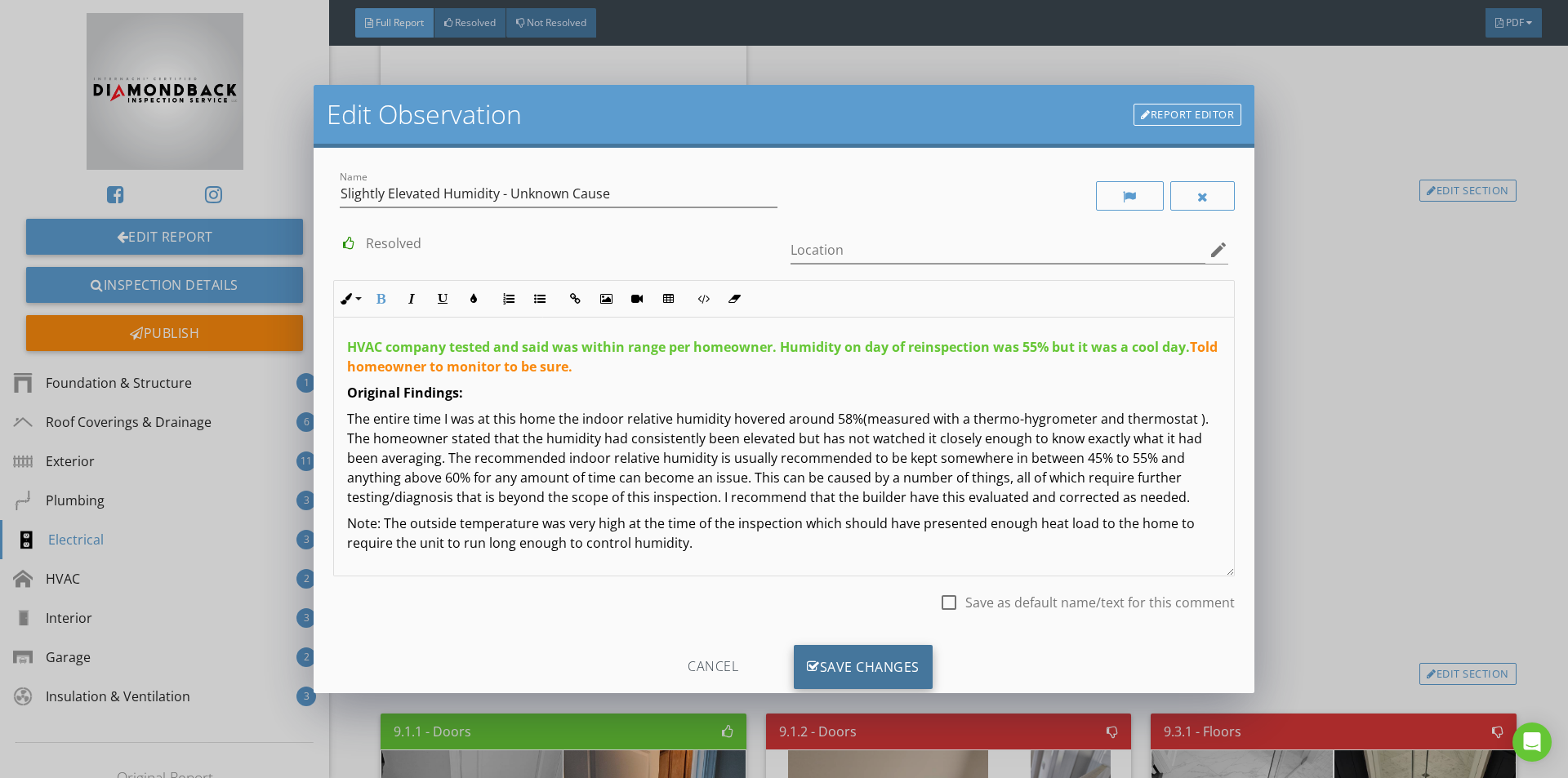
click at [884, 668] on div "Save Changes" at bounding box center [863, 667] width 139 height 44
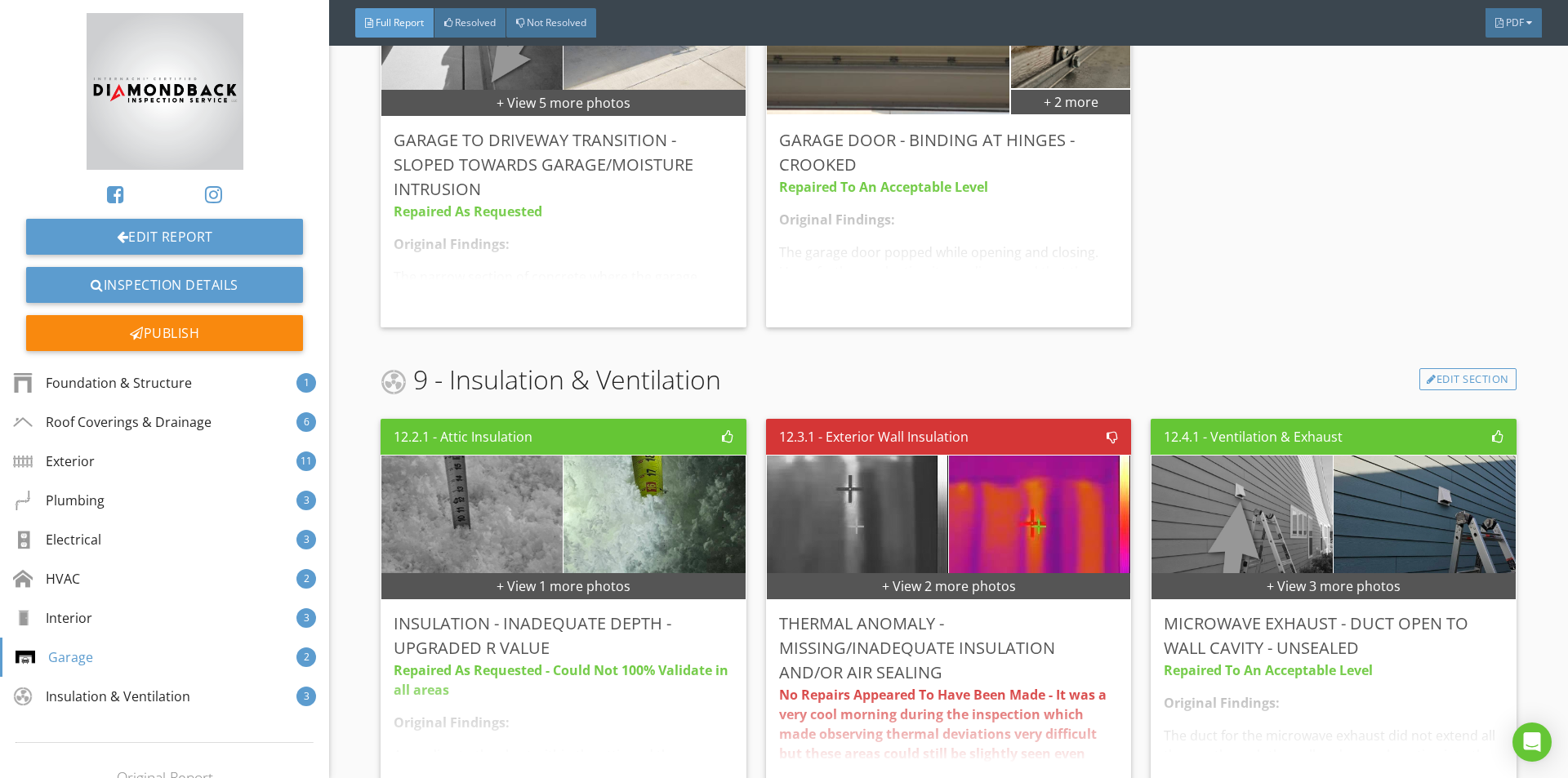
scroll to position [6848, 0]
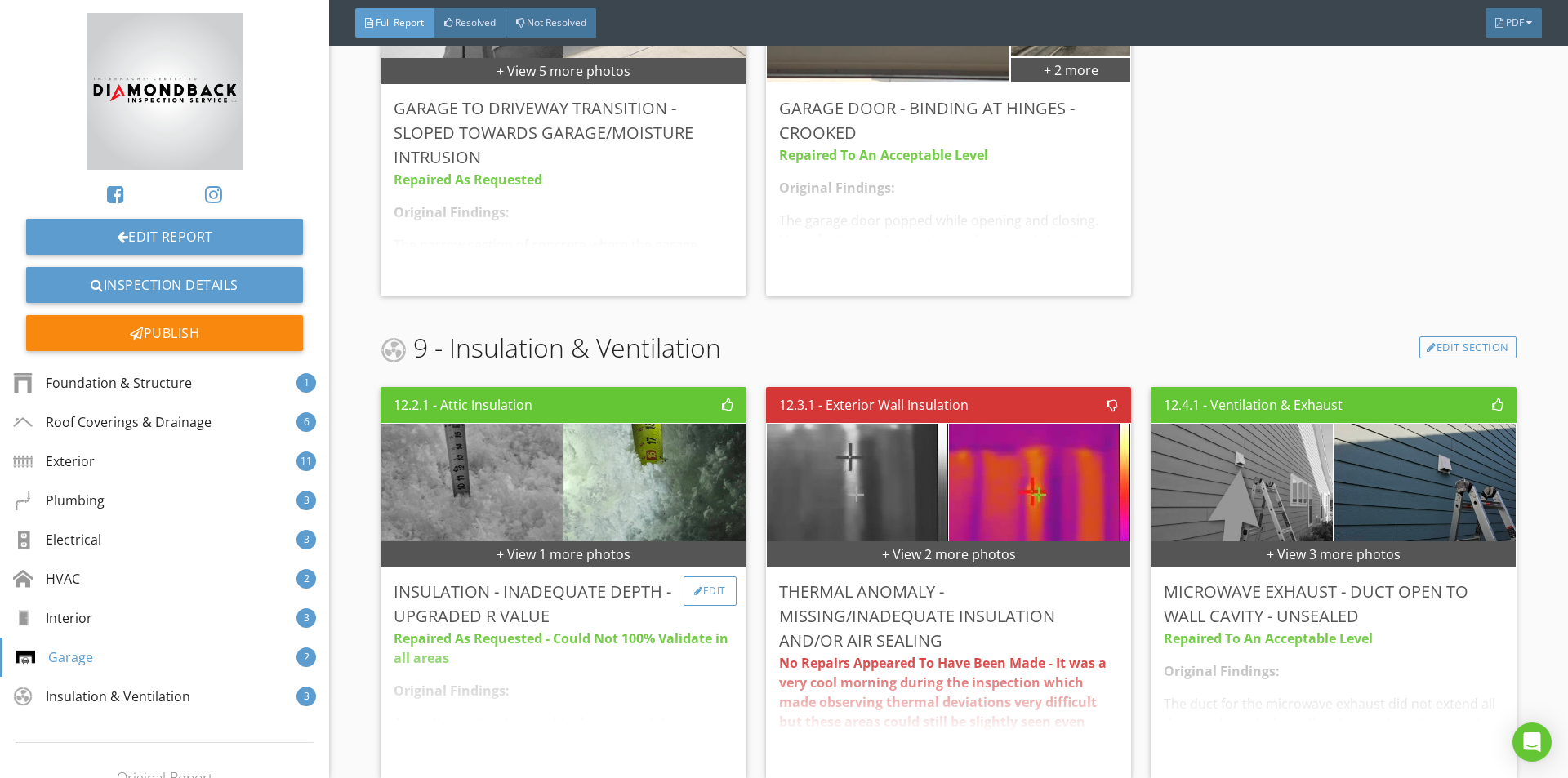
click at [695, 586] on div at bounding box center [698, 591] width 9 height 10
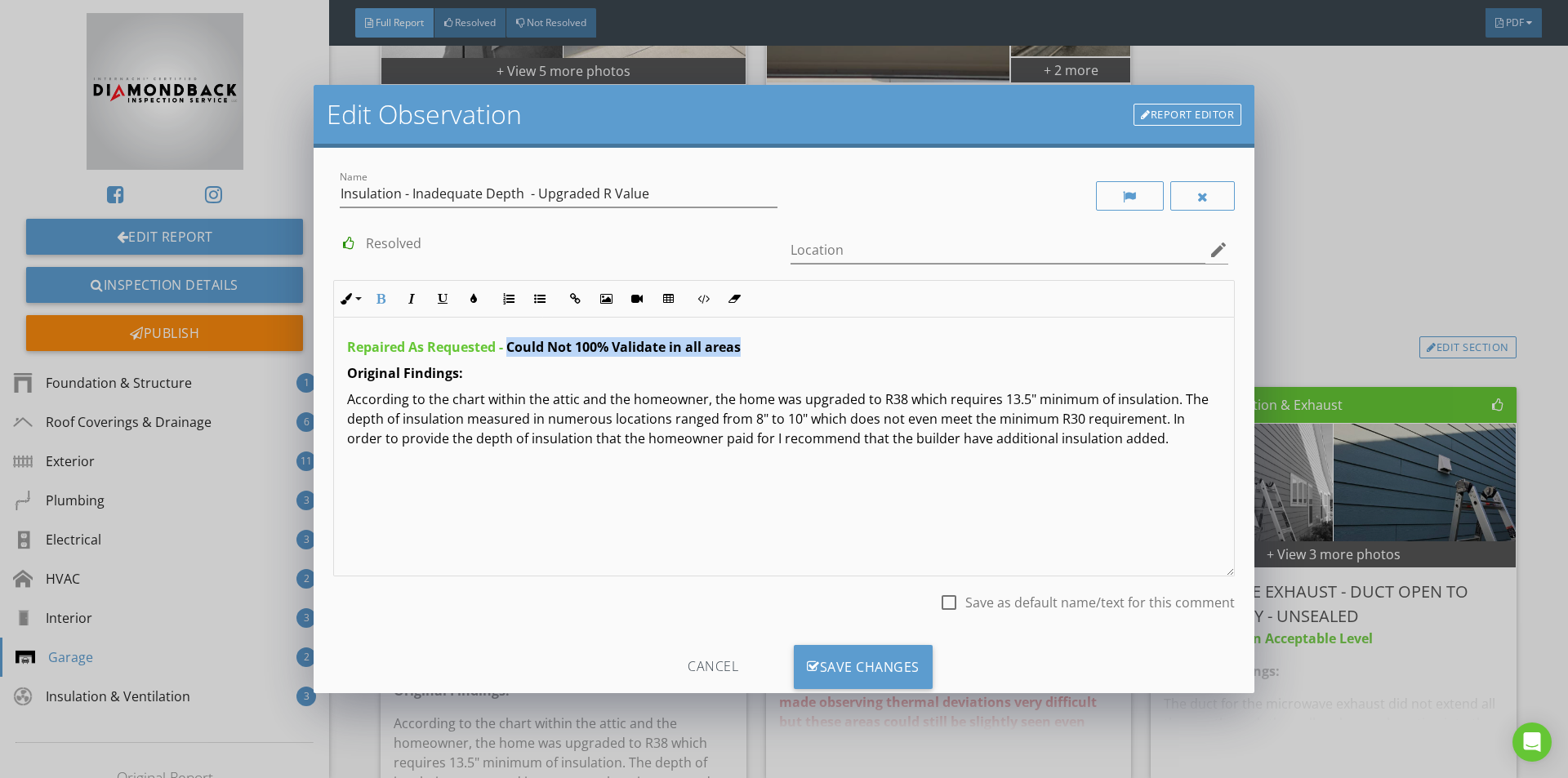
drag, startPoint x: 510, startPoint y: 348, endPoint x: 752, endPoint y: 354, distance: 242.1
click at [753, 354] on p "Repaired As Requested - Could Not 100% Validate in all areas" at bounding box center [784, 347] width 874 height 20
click at [476, 295] on icon "button" at bounding box center [473, 298] width 11 height 11
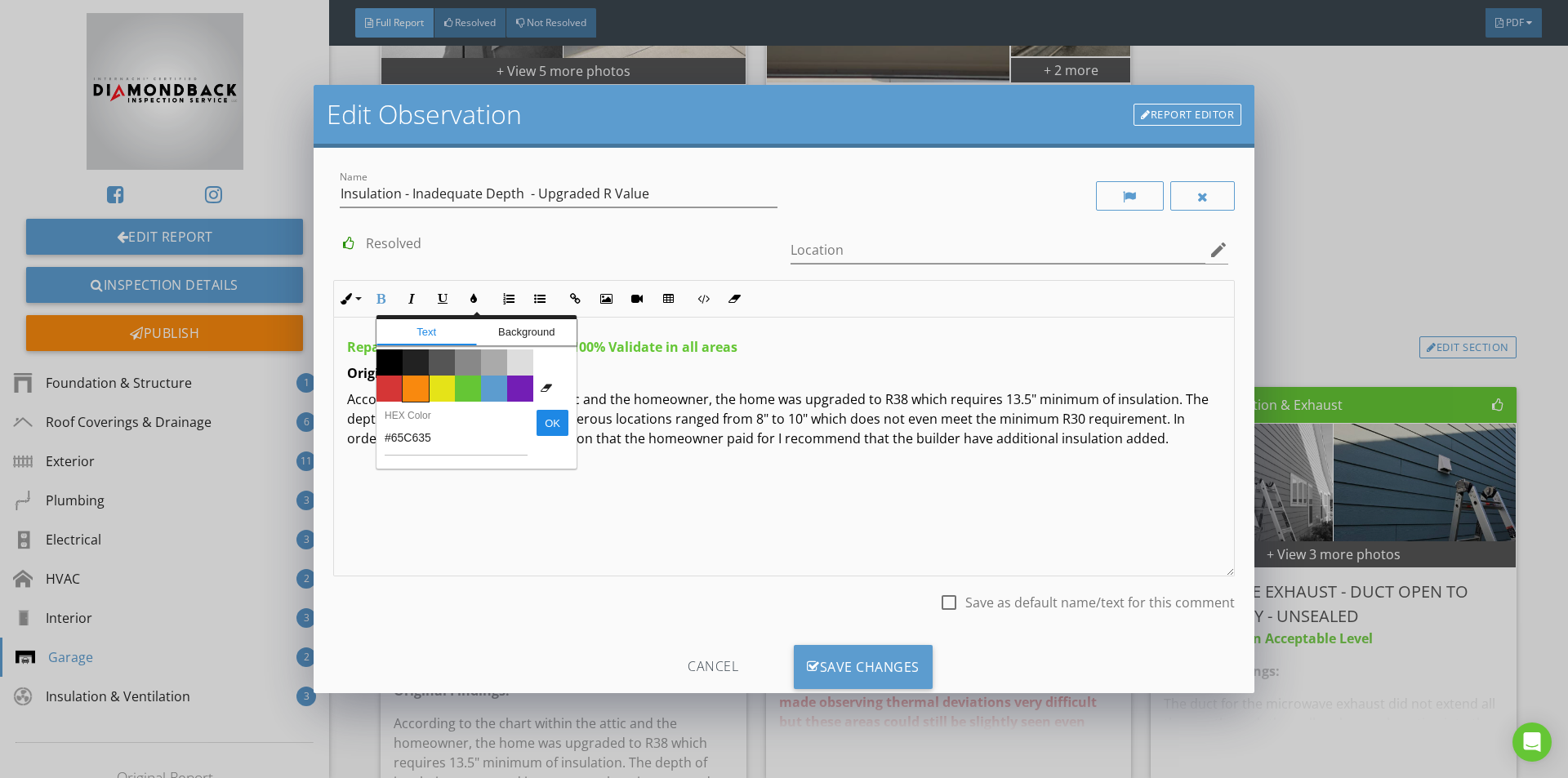
click at [407, 386] on span "Color #f9890e" at bounding box center [416, 389] width 26 height 26
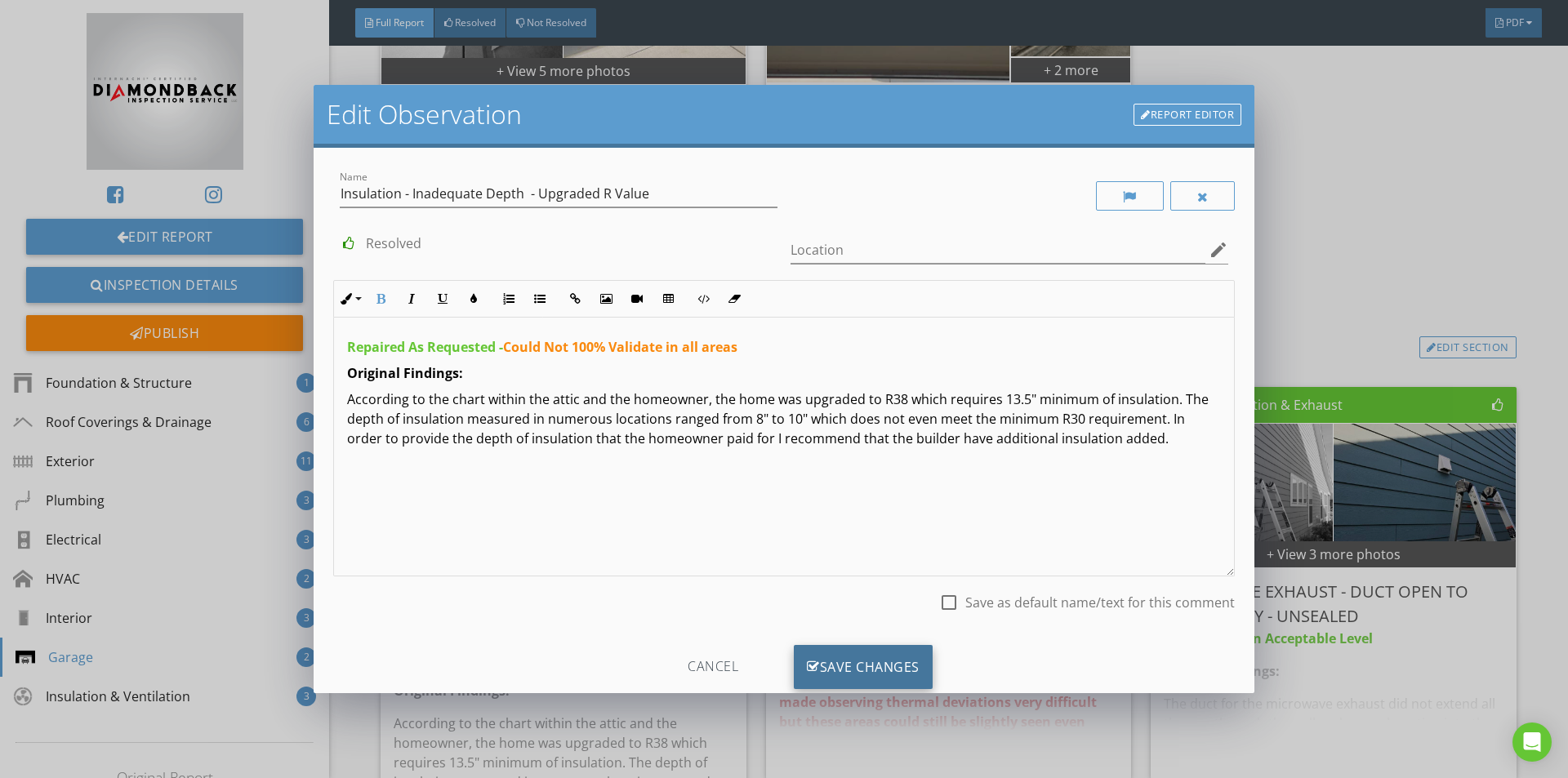
click at [837, 656] on div "Save Changes" at bounding box center [863, 667] width 139 height 44
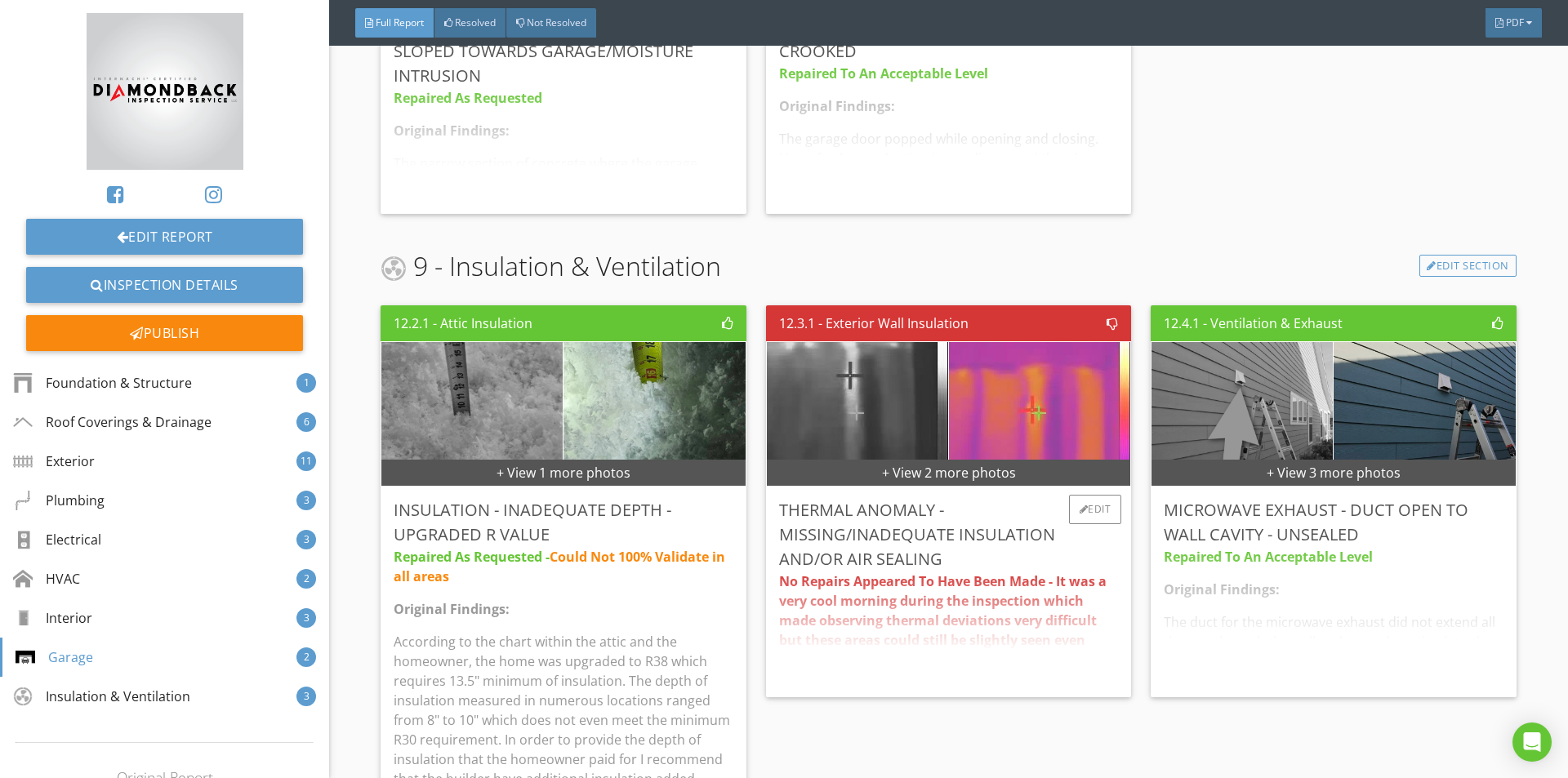
scroll to position [7012, 0]
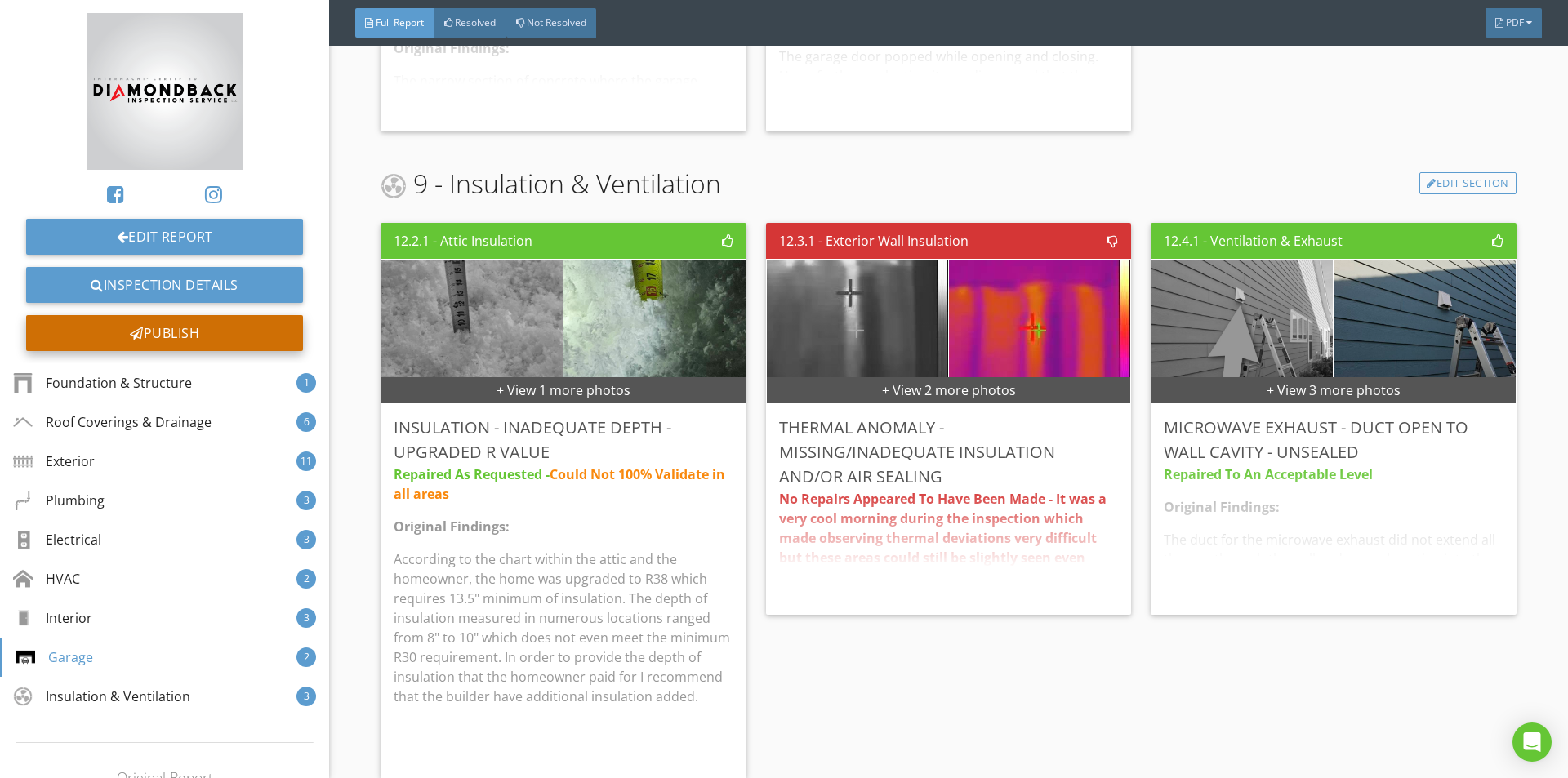
click at [194, 324] on div "Publish" at bounding box center [165, 333] width 277 height 36
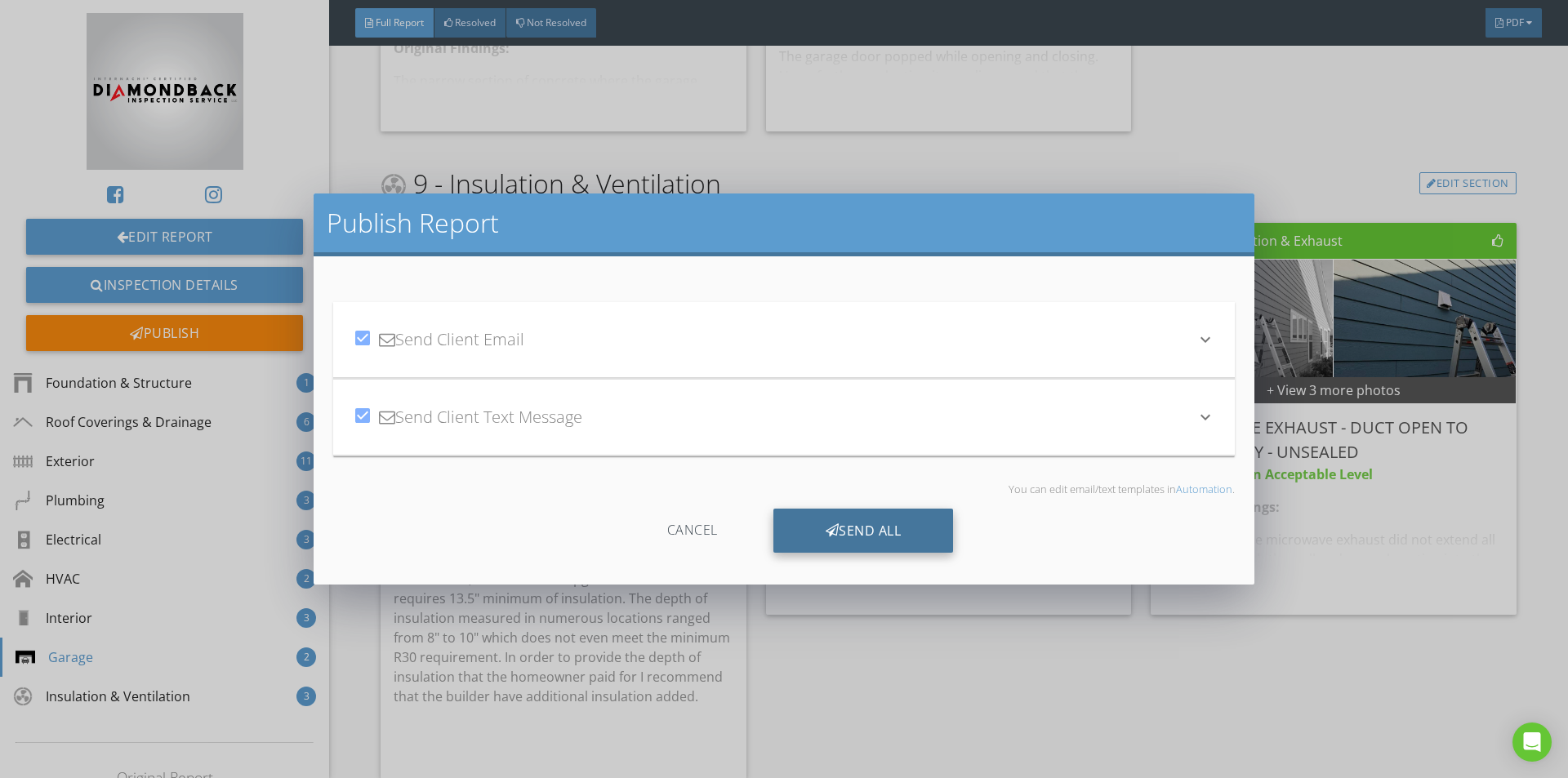
click at [850, 533] on div "Send All" at bounding box center [864, 531] width 181 height 44
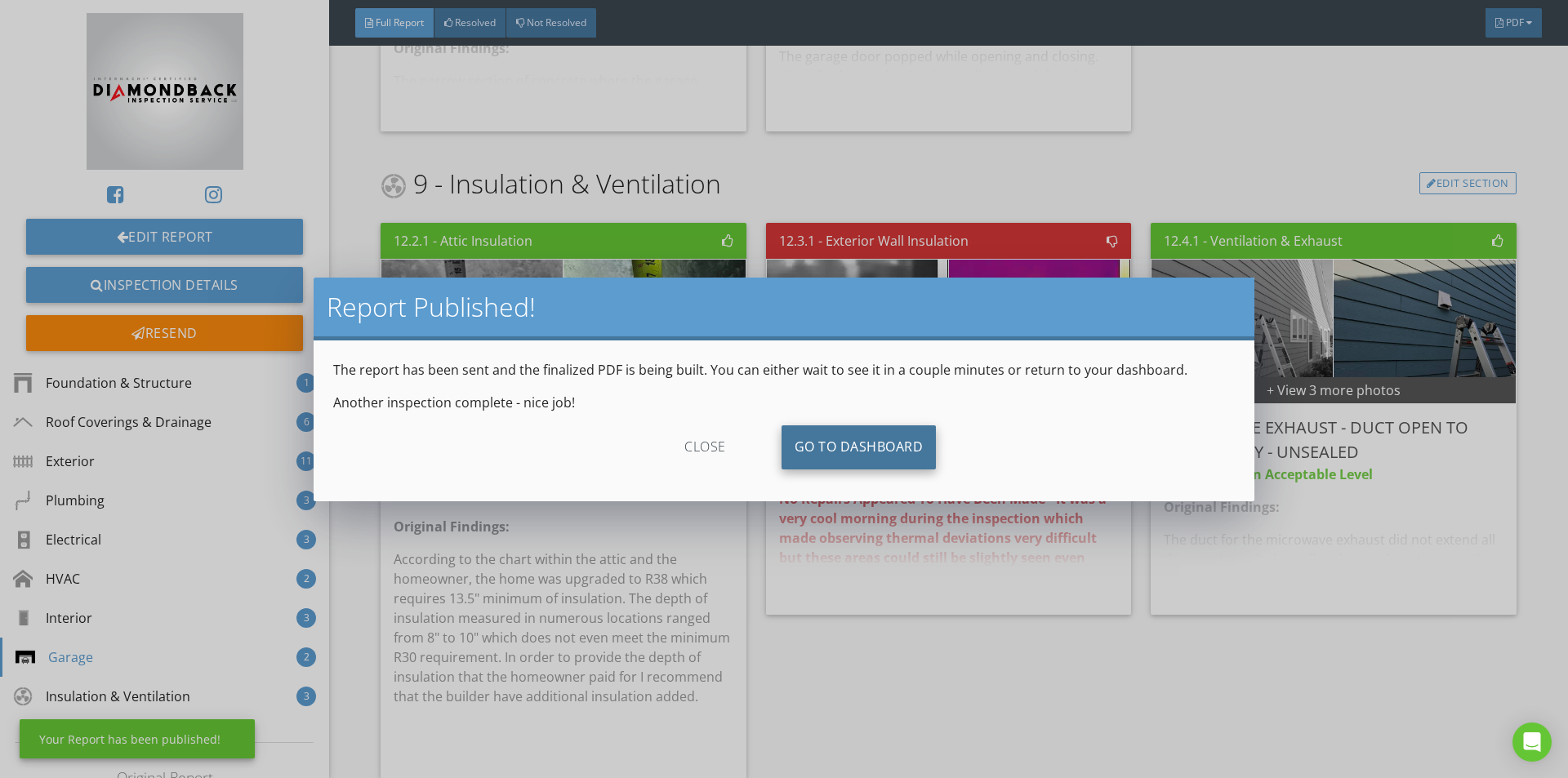
click at [848, 432] on link "Go To Dashboard" at bounding box center [860, 448] width 156 height 44
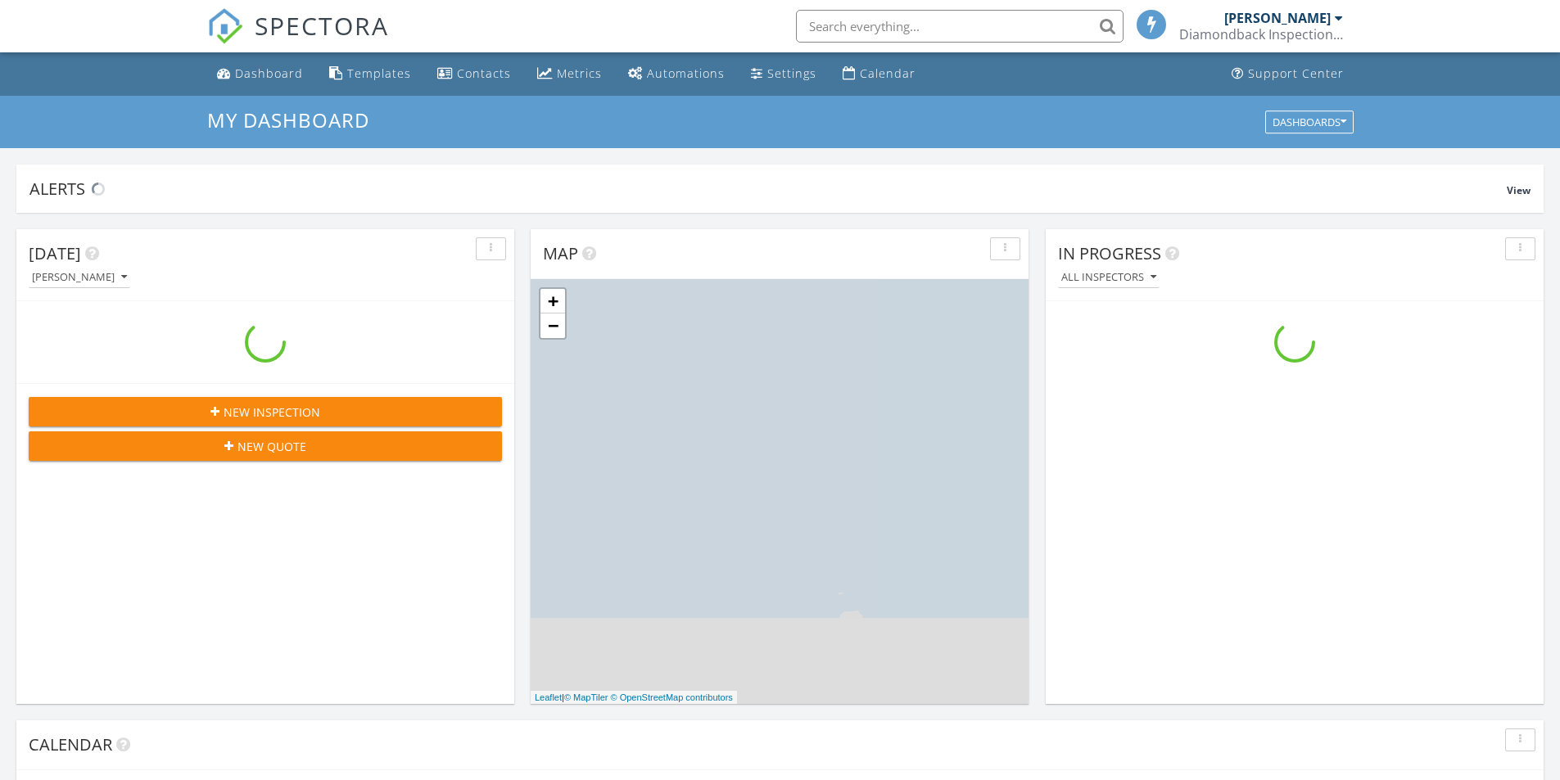
scroll to position [1516, 1585]
